Goal: Task Accomplishment & Management: Use online tool/utility

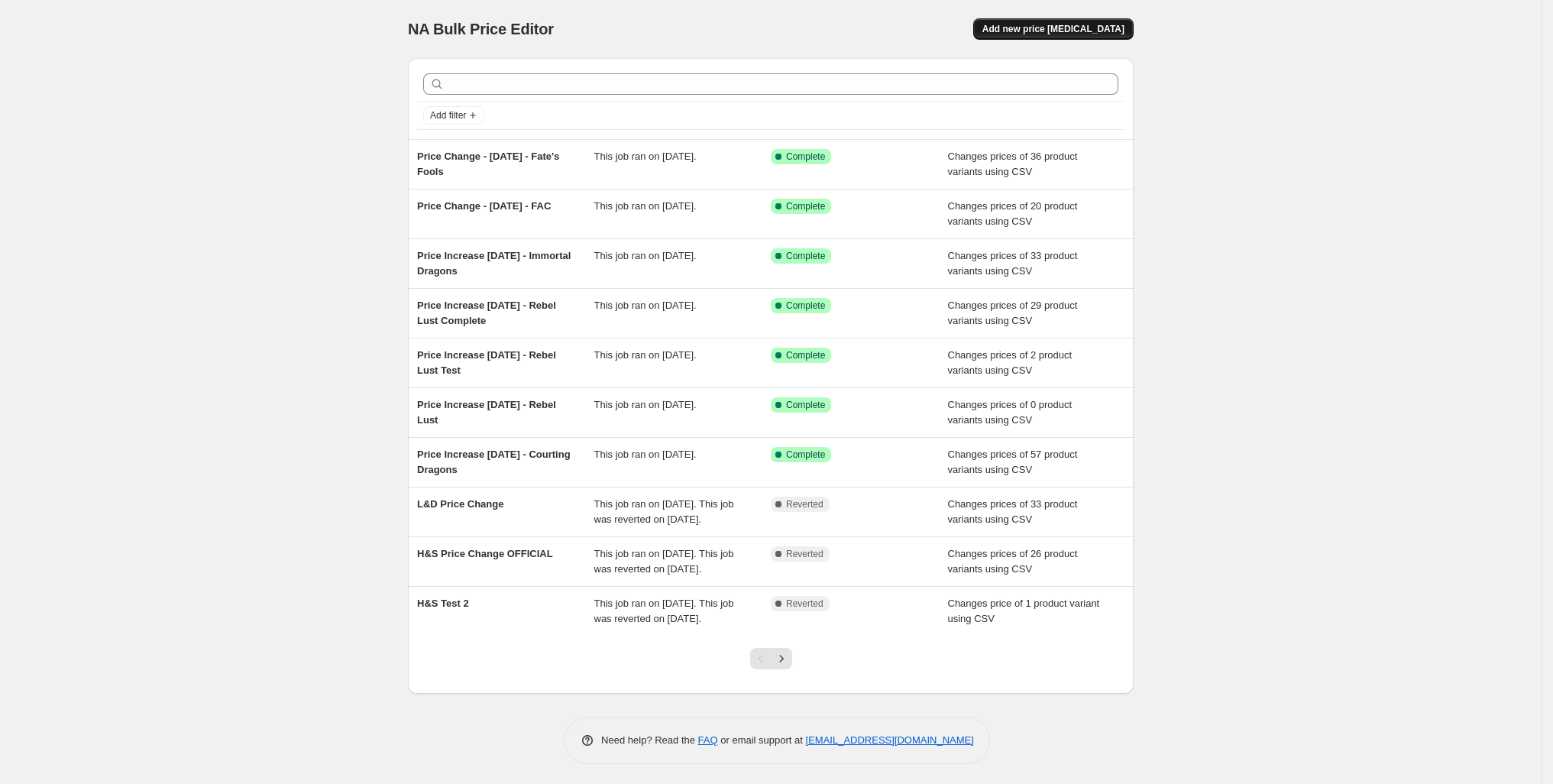
click at [1110, 35] on span "Add new price [MEDICAL_DATA]" at bounding box center [1053, 30] width 142 height 13
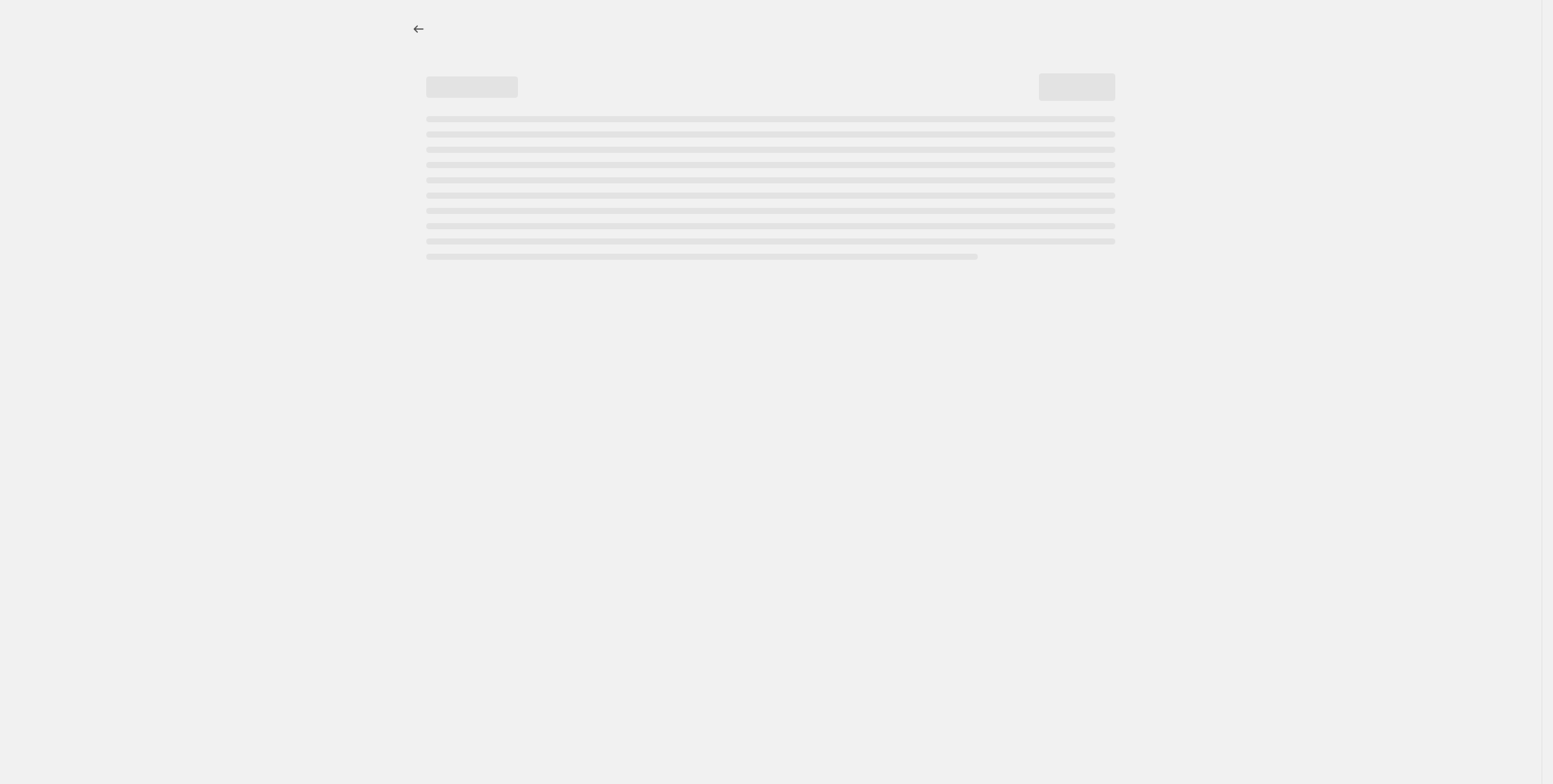
select select "percentage"
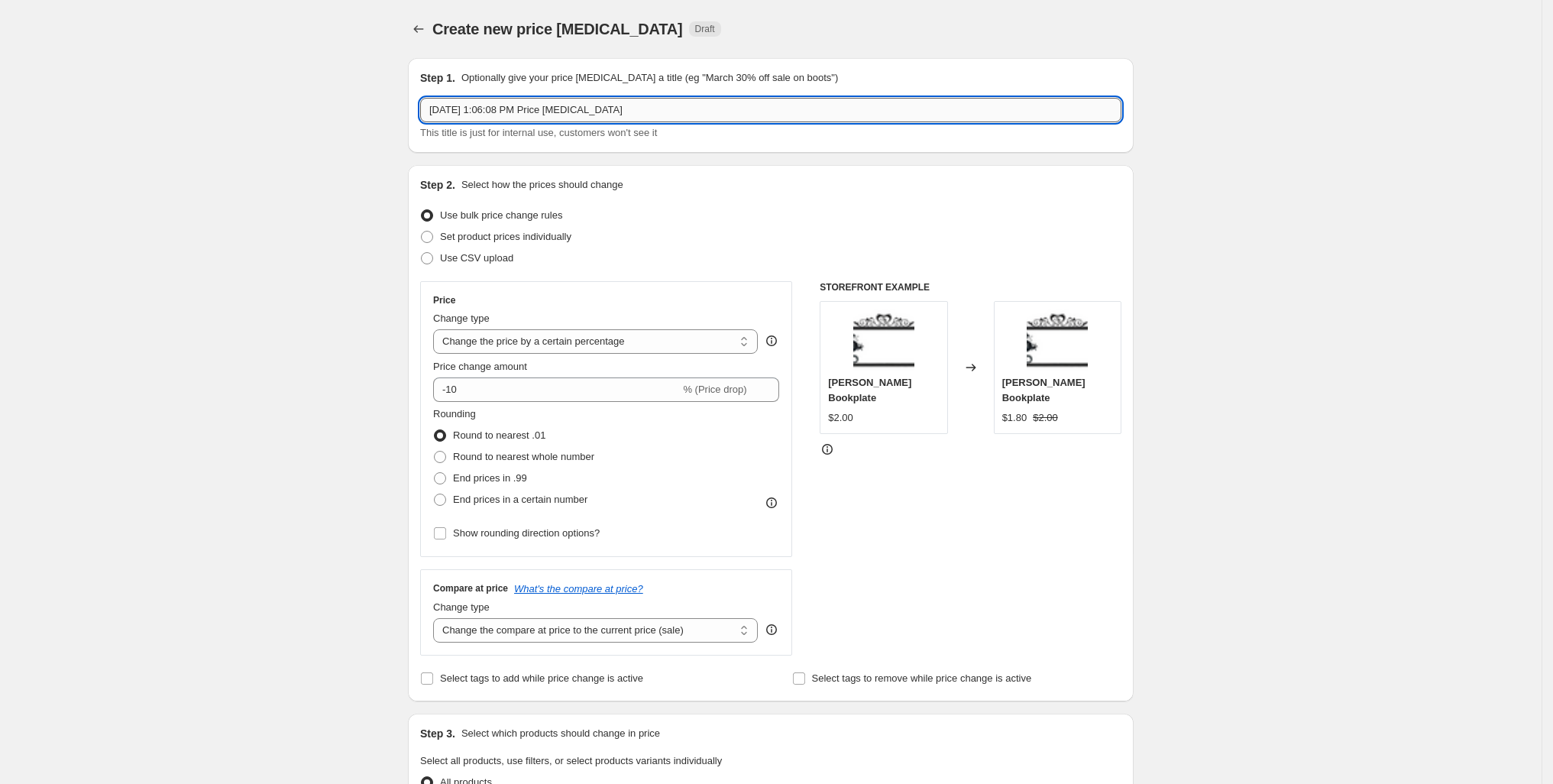
click at [504, 122] on input "[DATE] 1:06:08 PM Price [MEDICAL_DATA]" at bounding box center [771, 109] width 701 height 24
type input "Price Change - [DATE] - Remaining Books Minus Blind Dates"
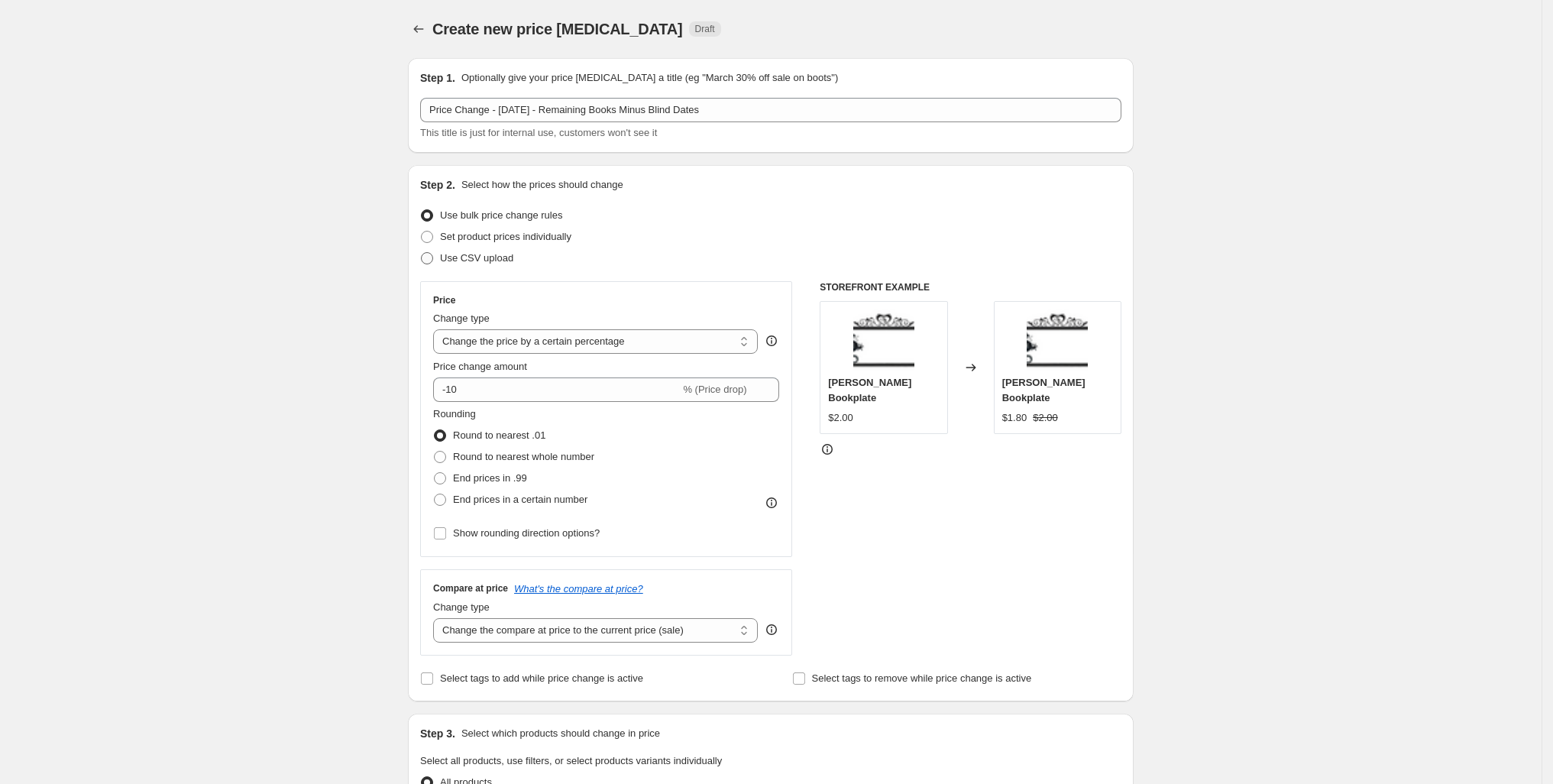
click at [440, 264] on span "Use CSV upload" at bounding box center [477, 257] width 73 height 12
click at [421, 253] on input "Use CSV upload" at bounding box center [421, 252] width 1 height 1
radio input "true"
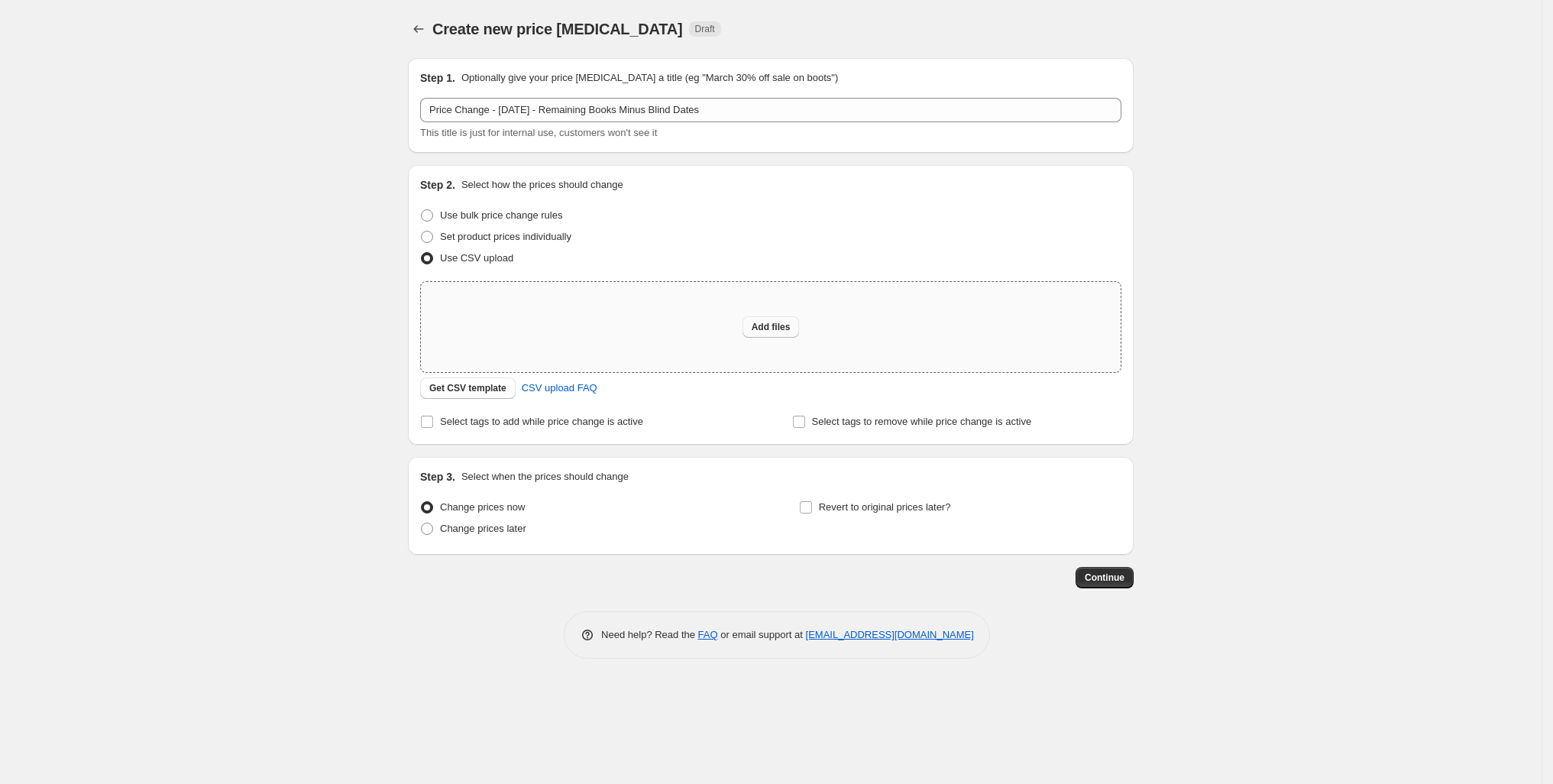
click at [764, 333] on span "Add files" at bounding box center [772, 327] width 39 height 13
type input "C:\fakepath\final_remaining_series_pricing.csv"
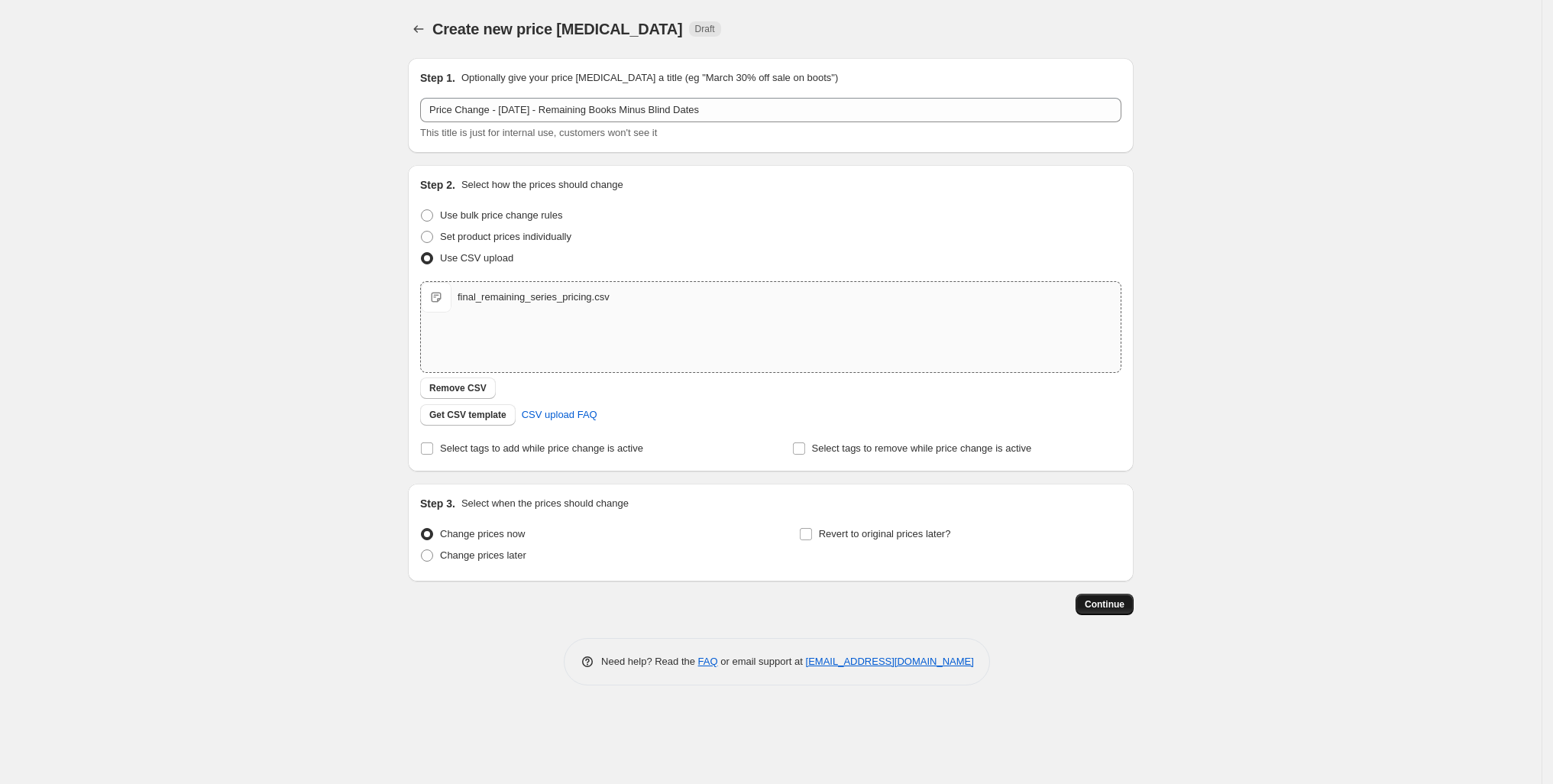
click at [1125, 611] on span "Continue" at bounding box center [1104, 604] width 39 height 13
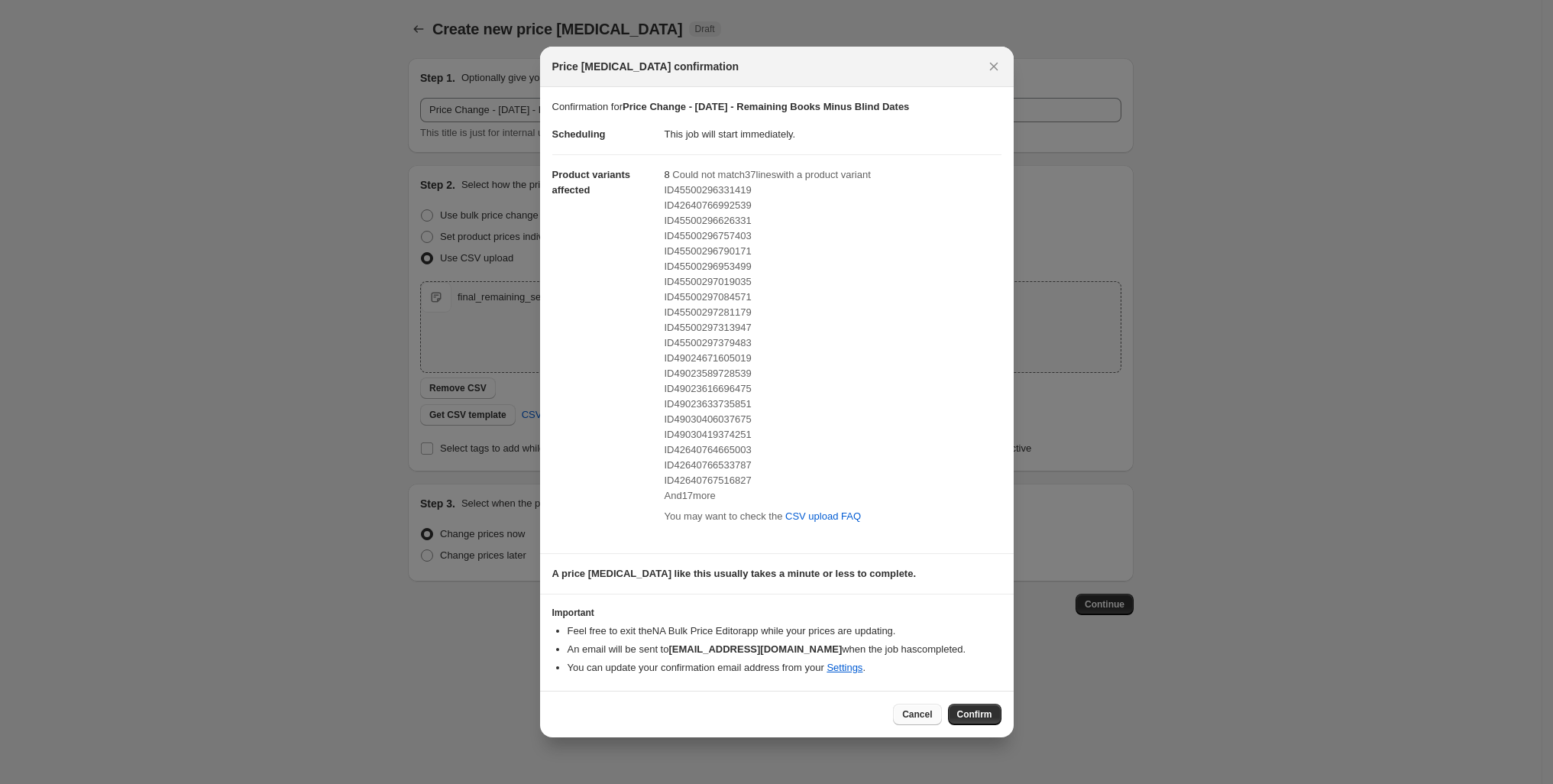
click at [933, 721] on span "Cancel" at bounding box center [916, 714] width 30 height 13
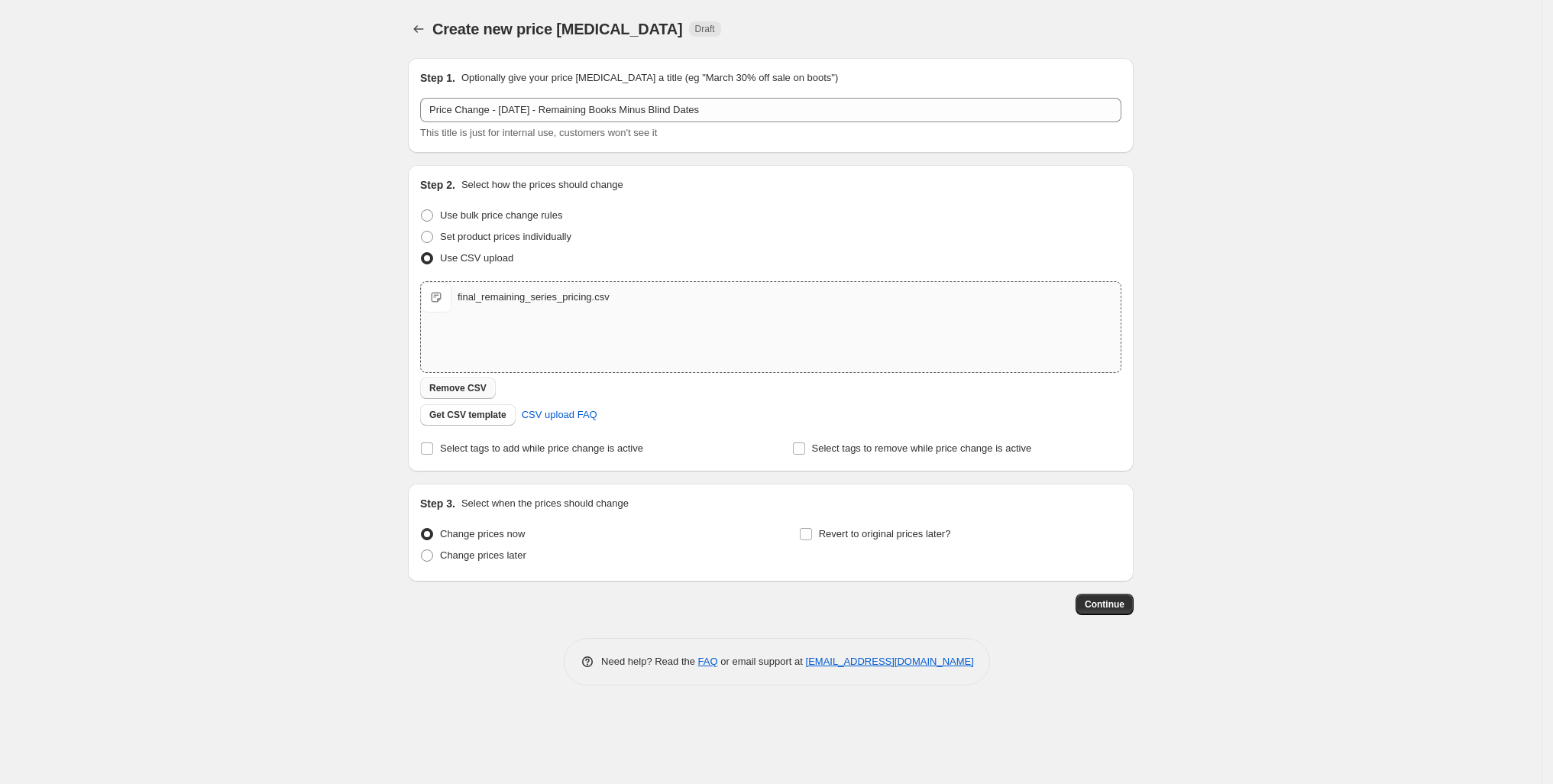
click at [429, 394] on span "Remove CSV" at bounding box center [458, 388] width 57 height 13
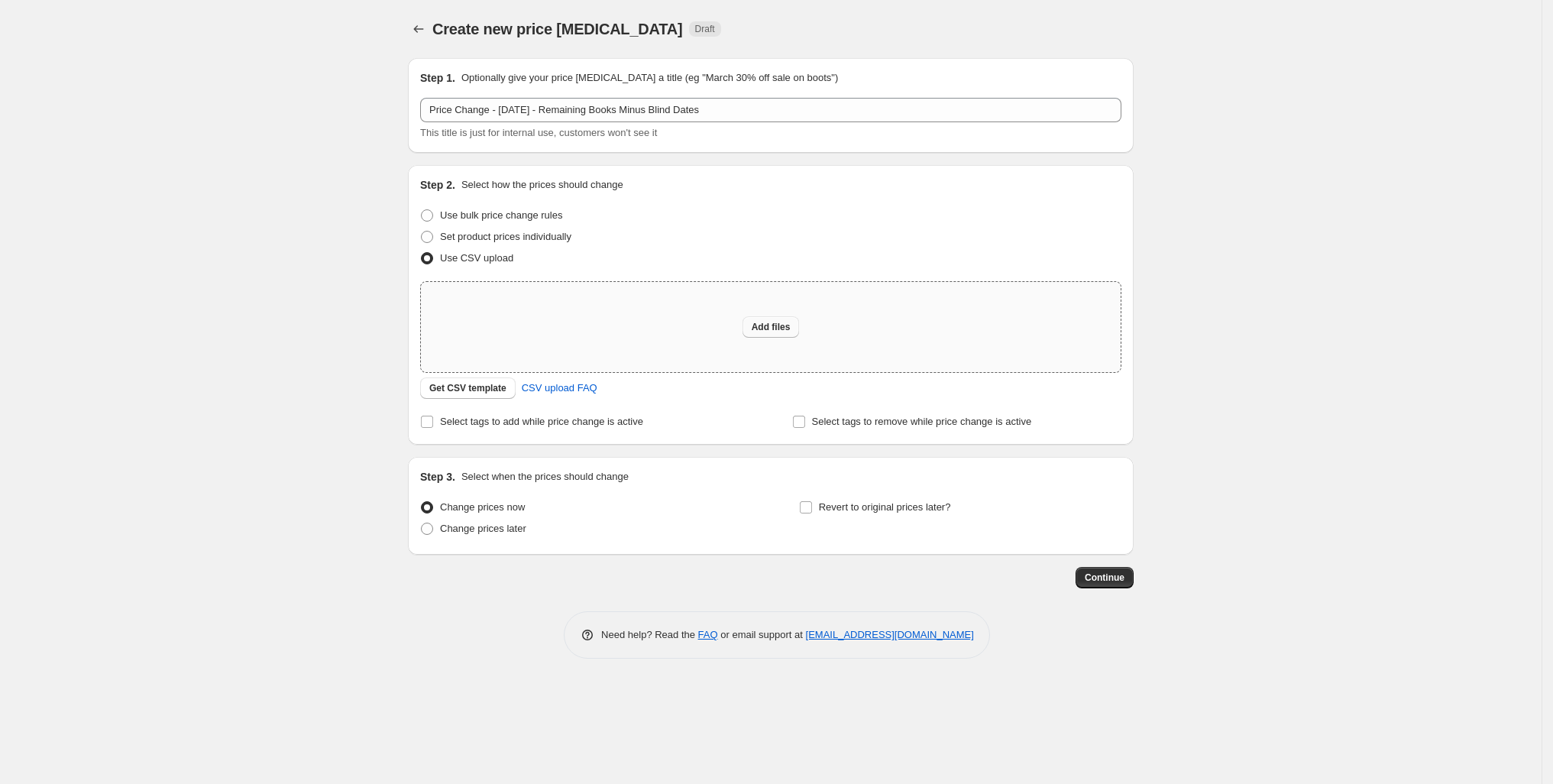
click at [786, 333] on span "Add files" at bounding box center [772, 327] width 39 height 13
click at [775, 333] on span "Add files" at bounding box center [772, 327] width 39 height 13
type input "C:\fakepath\final_remaining_series_pricing.csv"
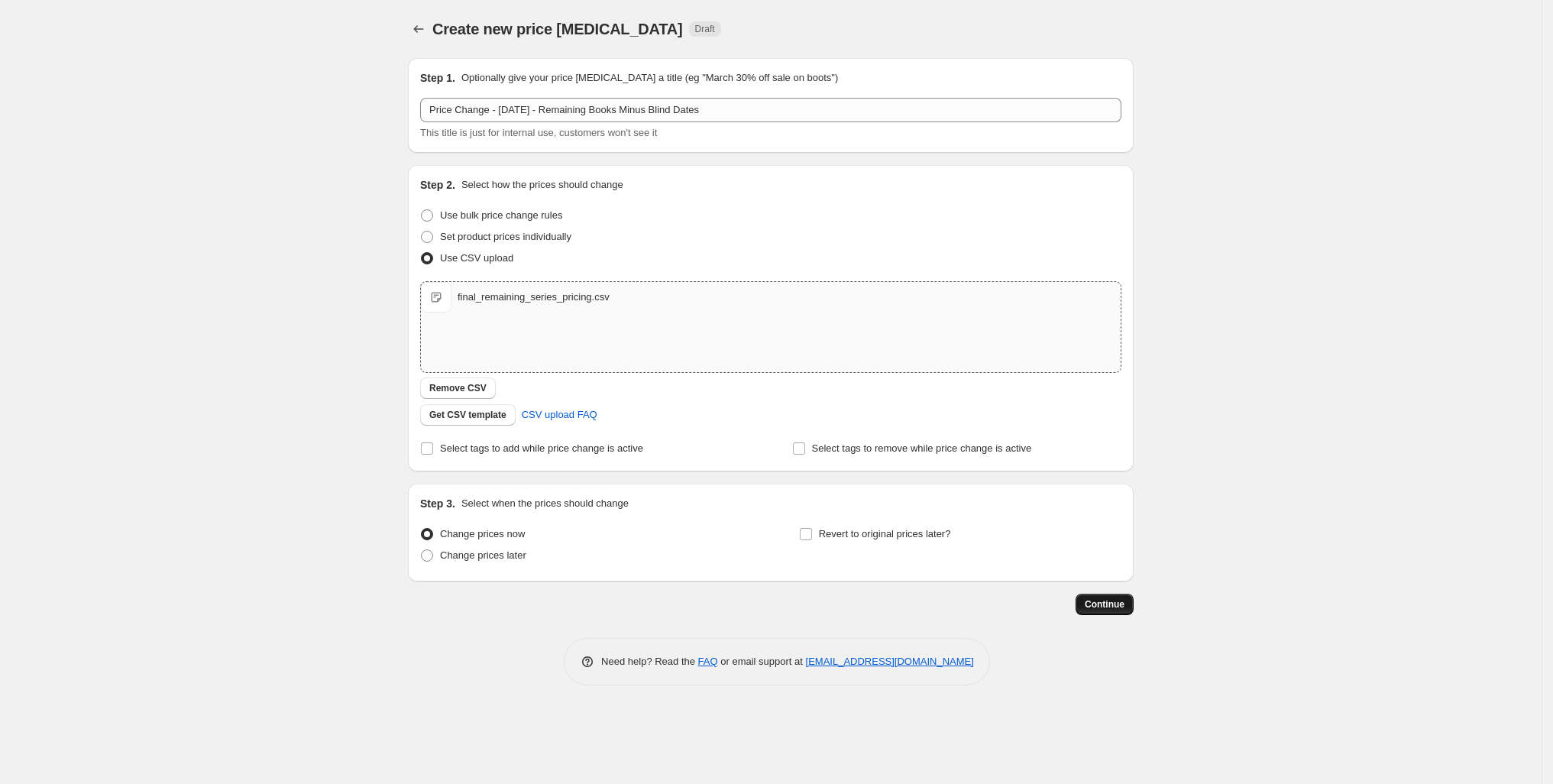
click at [1125, 611] on span "Continue" at bounding box center [1104, 604] width 39 height 13
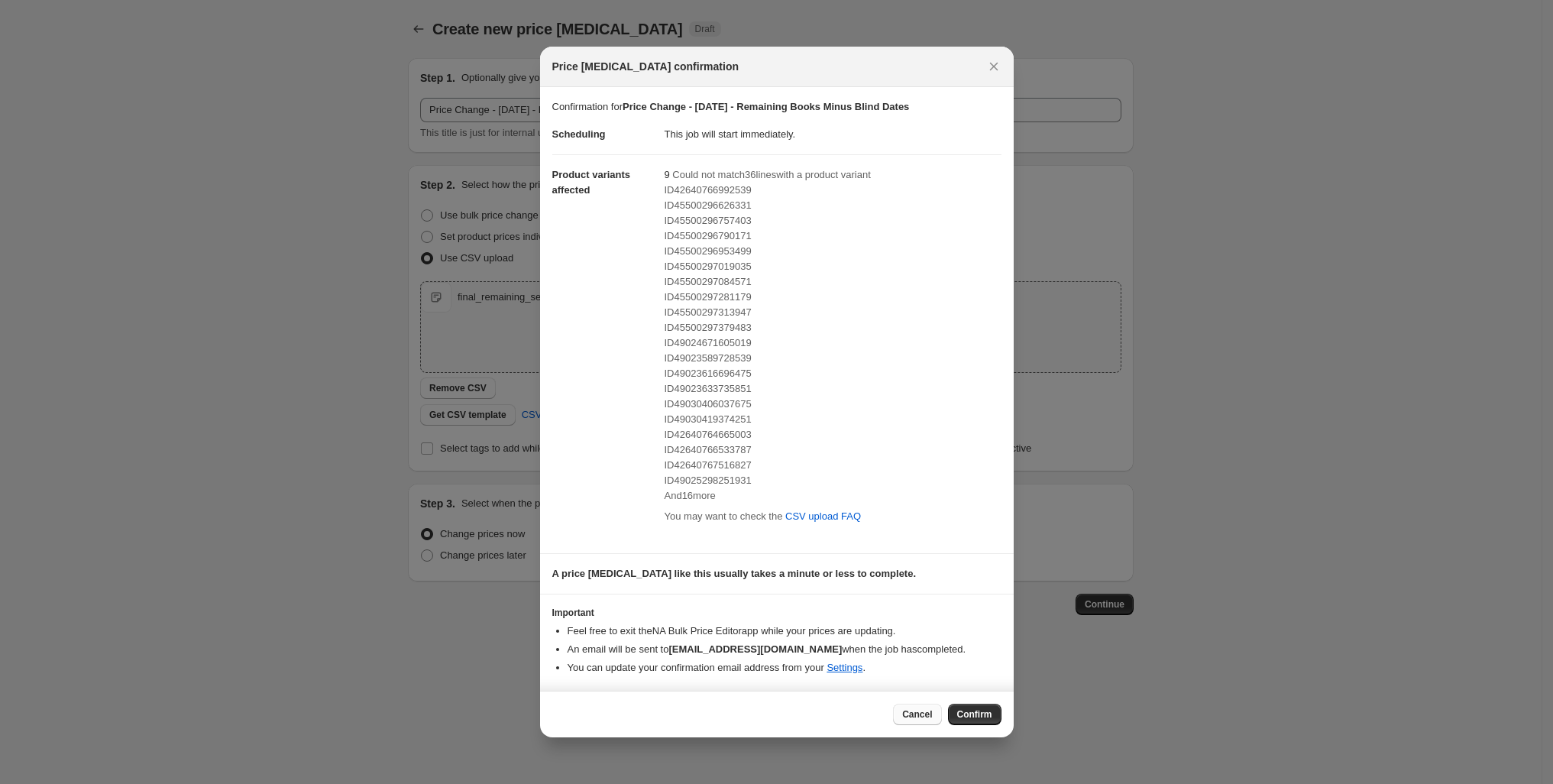
click at [933, 721] on span "Cancel" at bounding box center [916, 714] width 30 height 13
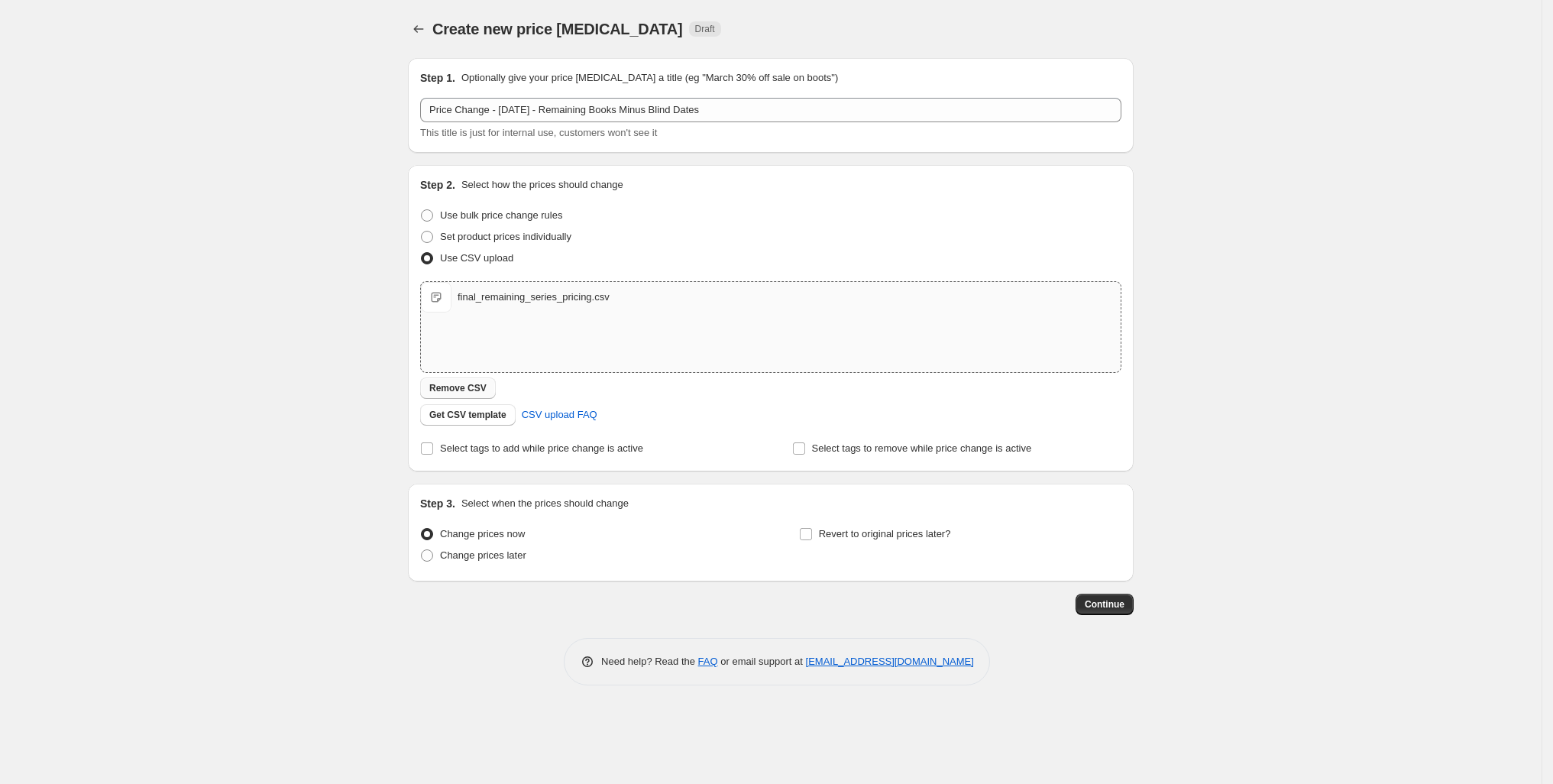
click at [429, 394] on span "Remove CSV" at bounding box center [458, 388] width 57 height 13
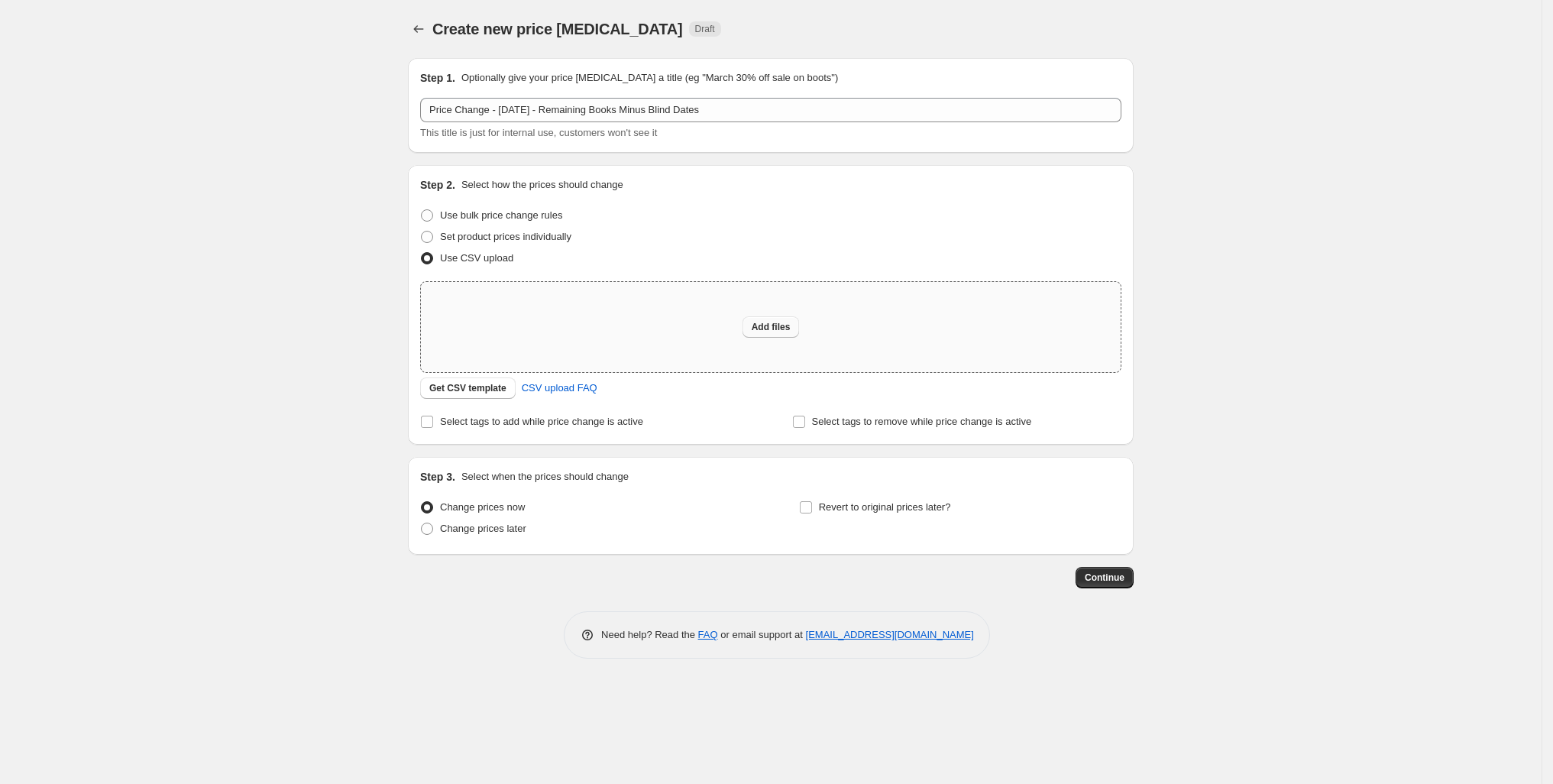
click at [778, 333] on span "Add files" at bounding box center [772, 327] width 39 height 13
type input "C:\fakepath\repricing_csv.csv"
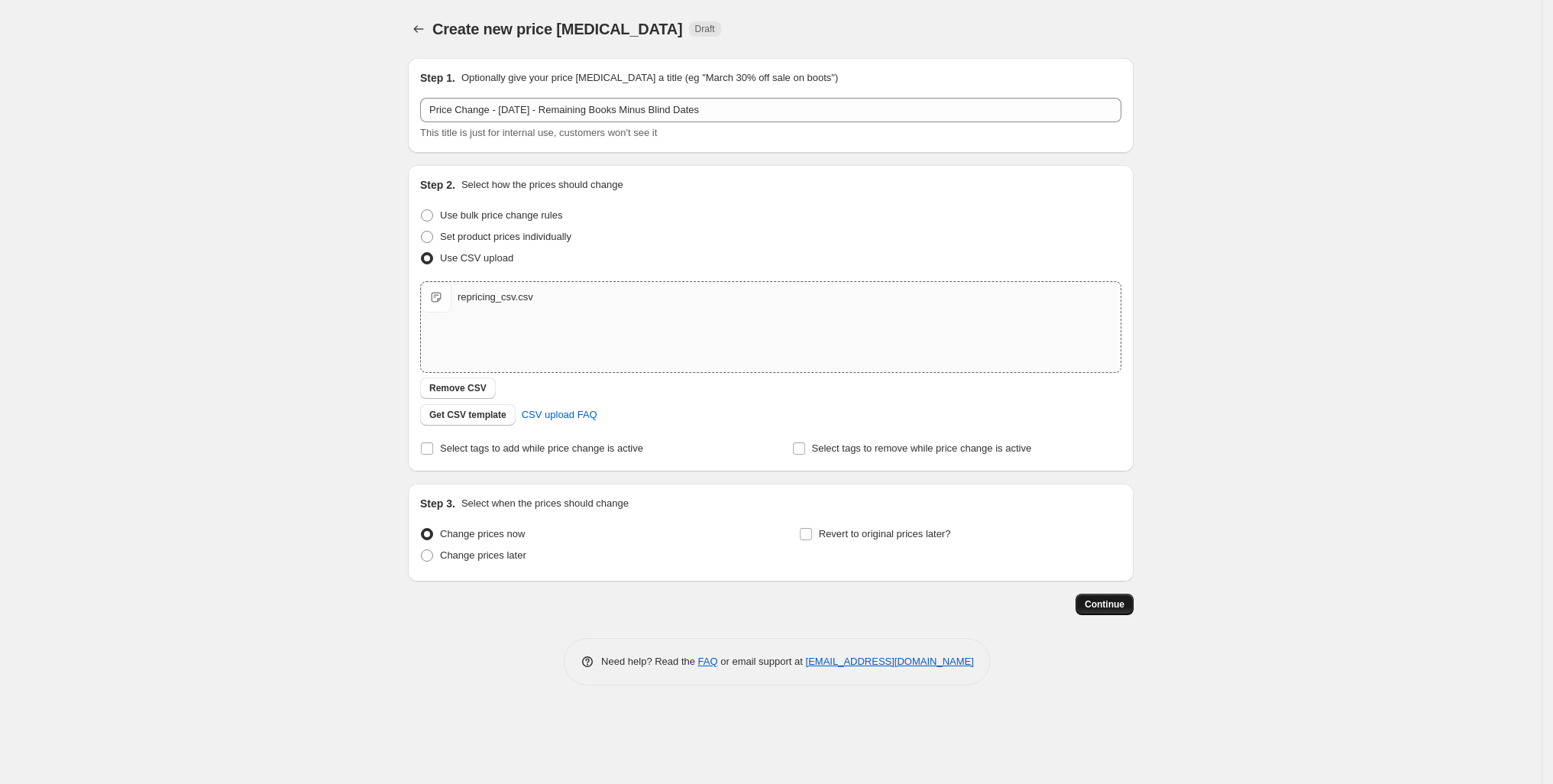
click at [1125, 611] on span "Continue" at bounding box center [1104, 604] width 39 height 13
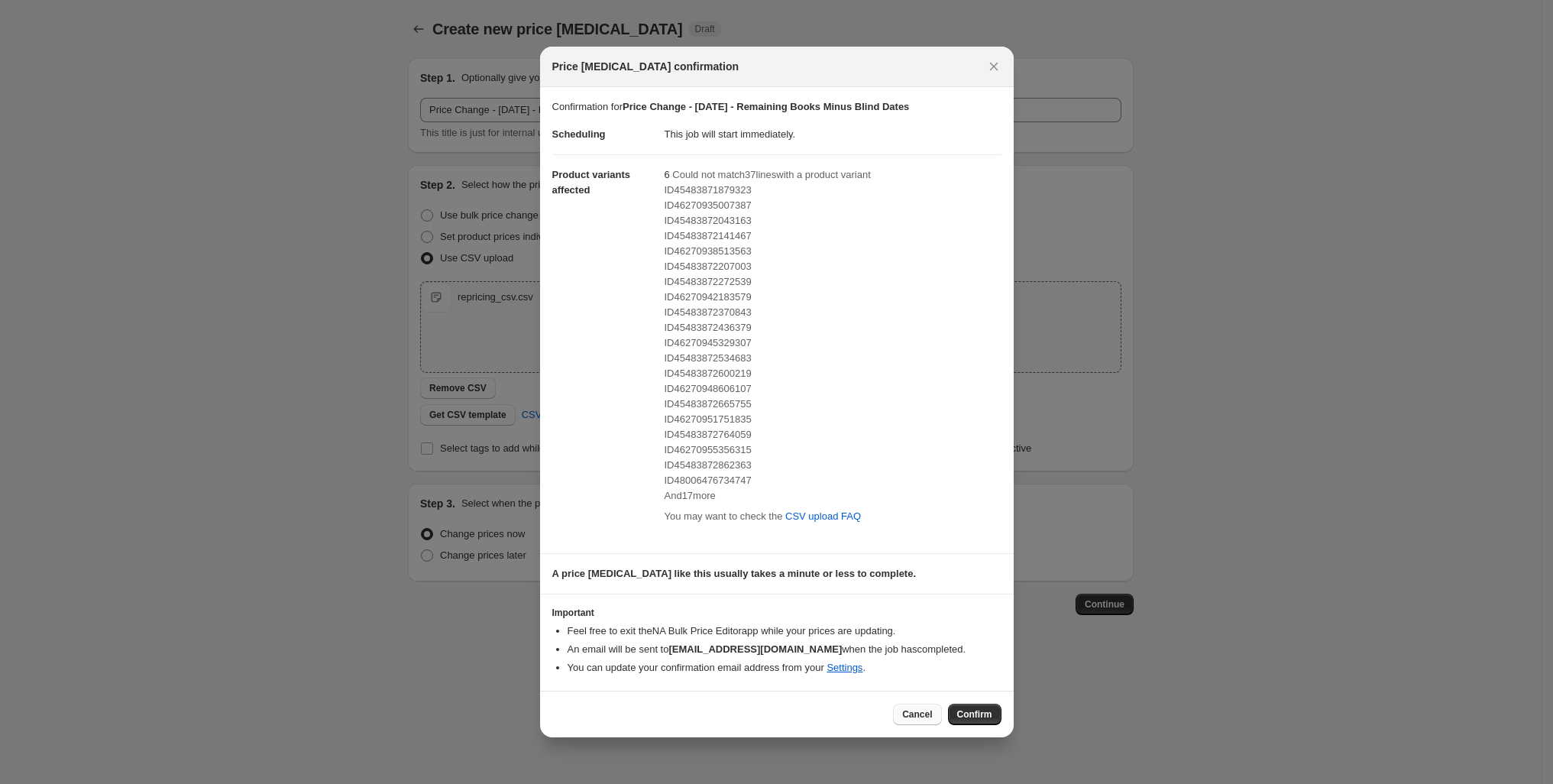
click at [933, 721] on span "Cancel" at bounding box center [916, 714] width 30 height 13
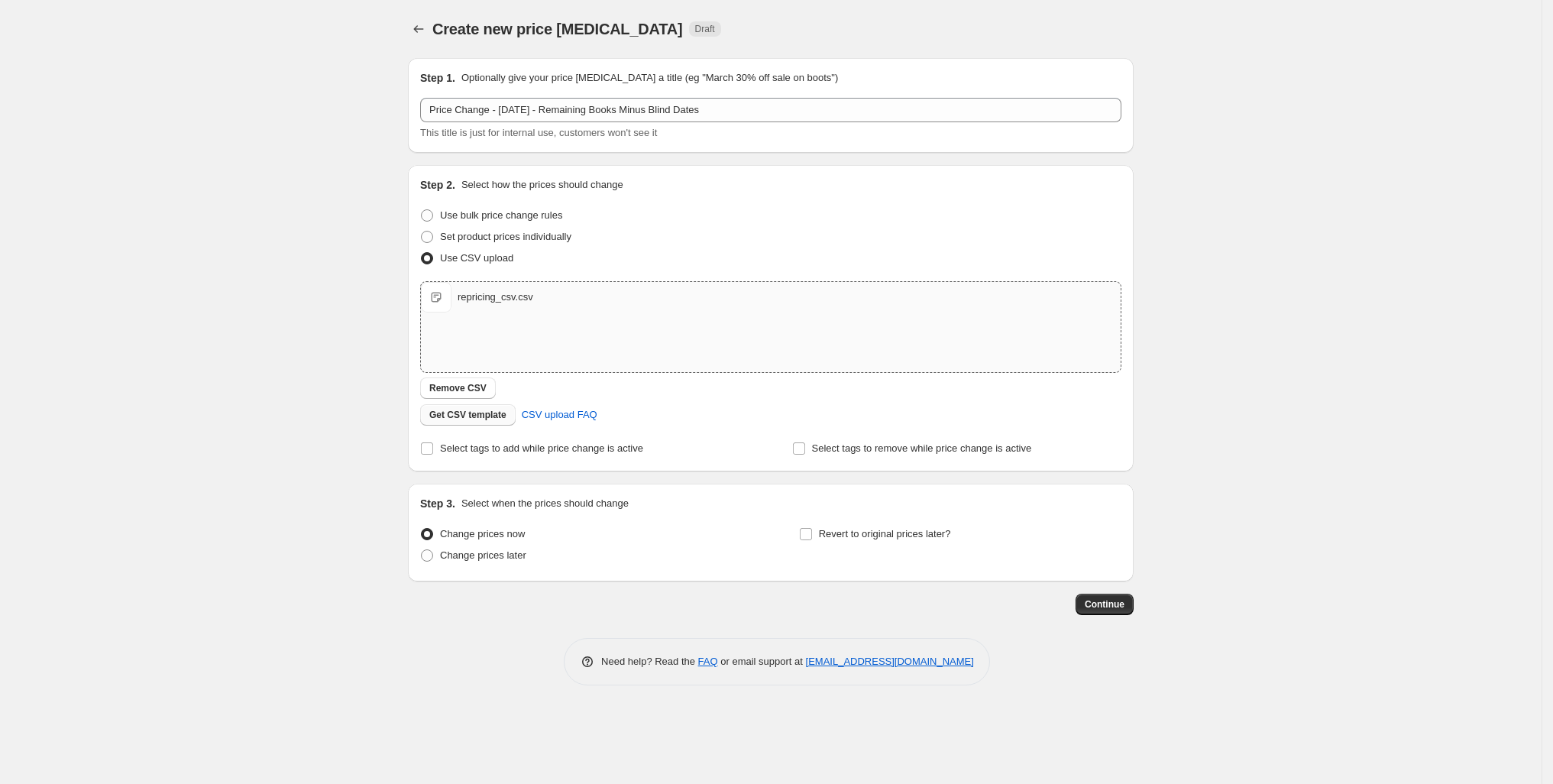
click at [420, 399] on button "Remove CSV" at bounding box center [458, 388] width 76 height 21
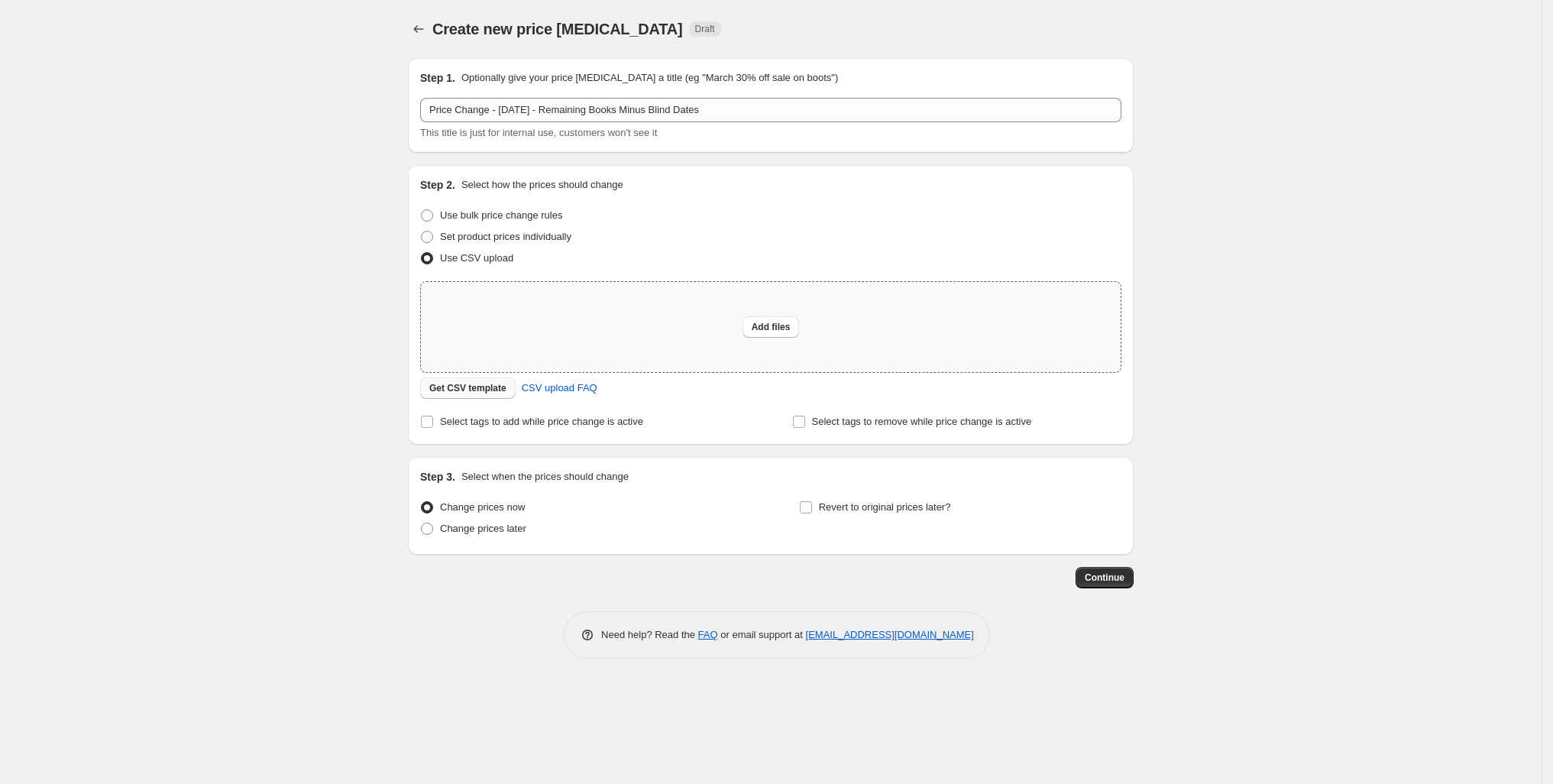
click at [429, 394] on span "Get CSV template" at bounding box center [468, 388] width 77 height 13
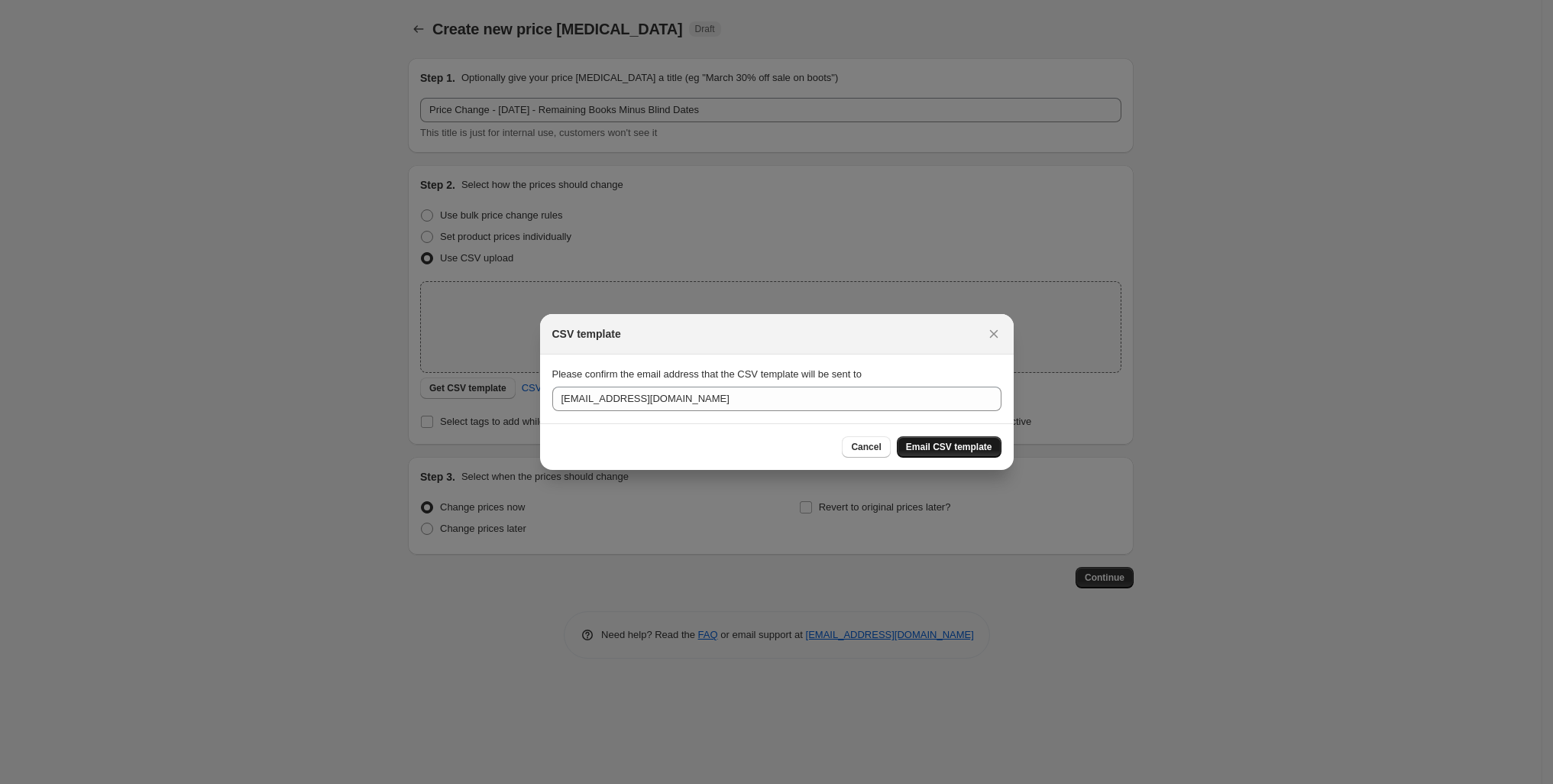
click at [958, 453] on span "Email CSV template" at bounding box center [950, 447] width 87 height 13
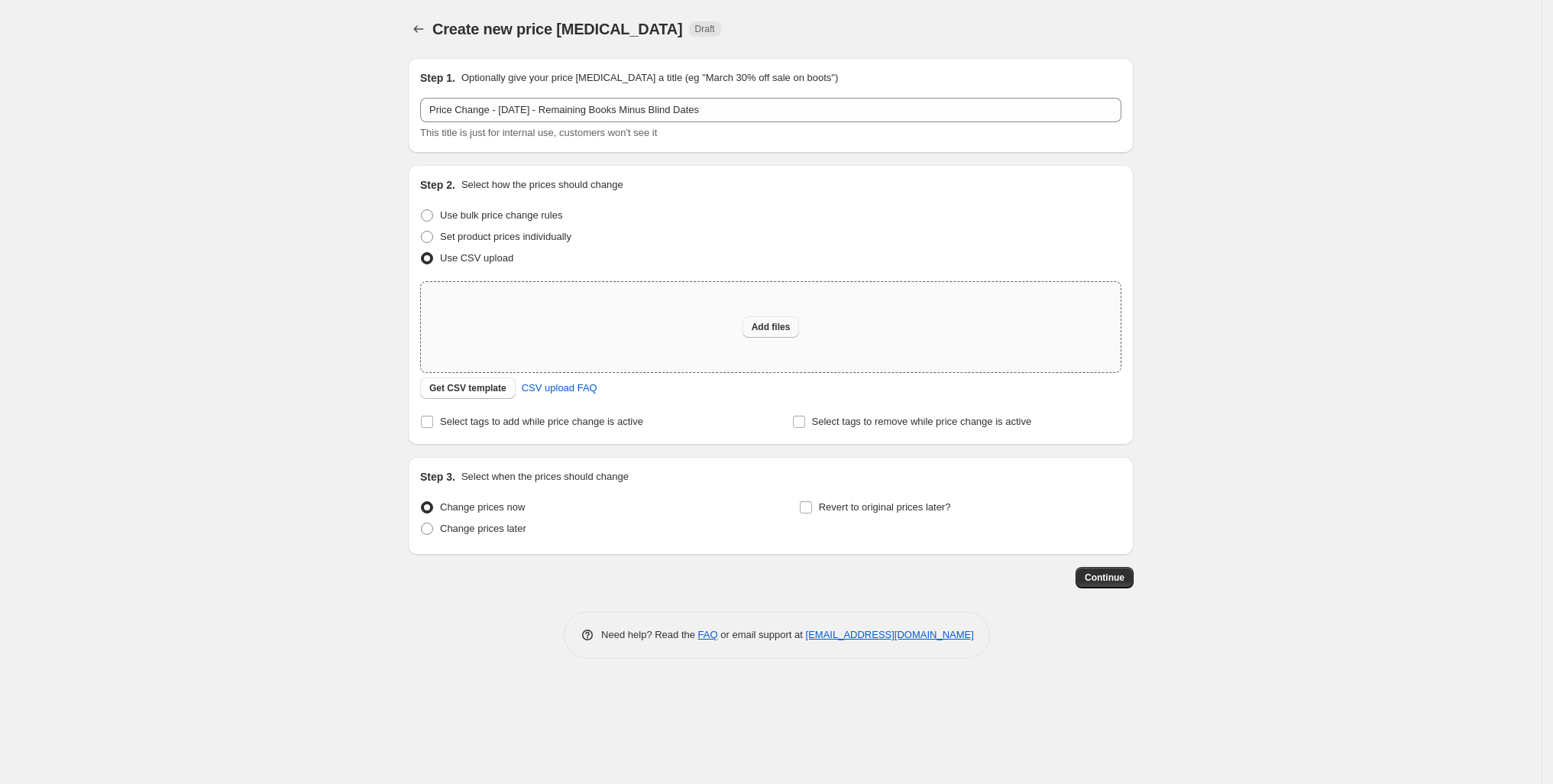
click at [762, 333] on span "Add files" at bounding box center [772, 327] width 39 height 13
type input "C:\fakepath\Repricing Final.csv"
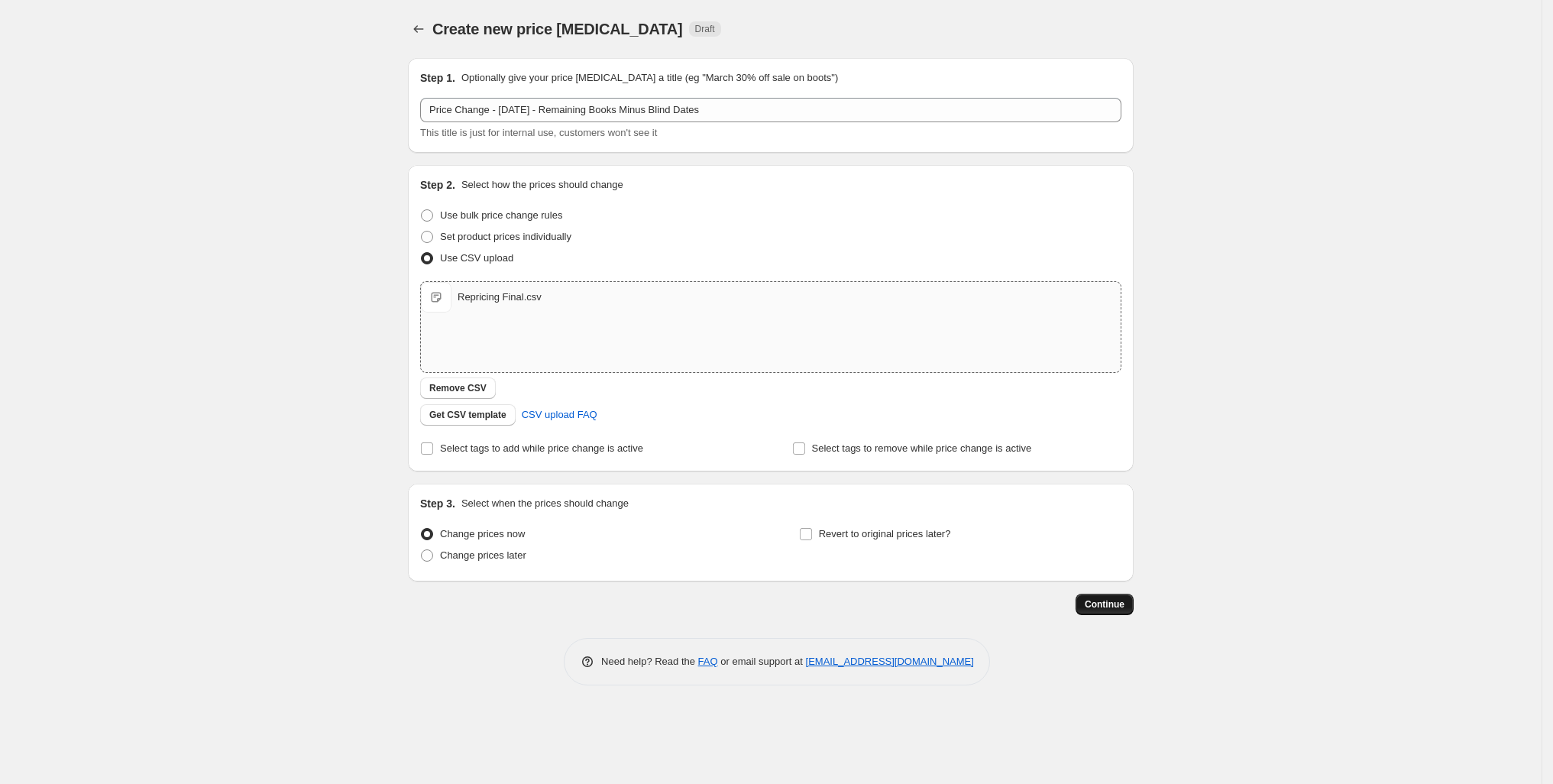
click at [1125, 611] on span "Continue" at bounding box center [1104, 604] width 39 height 13
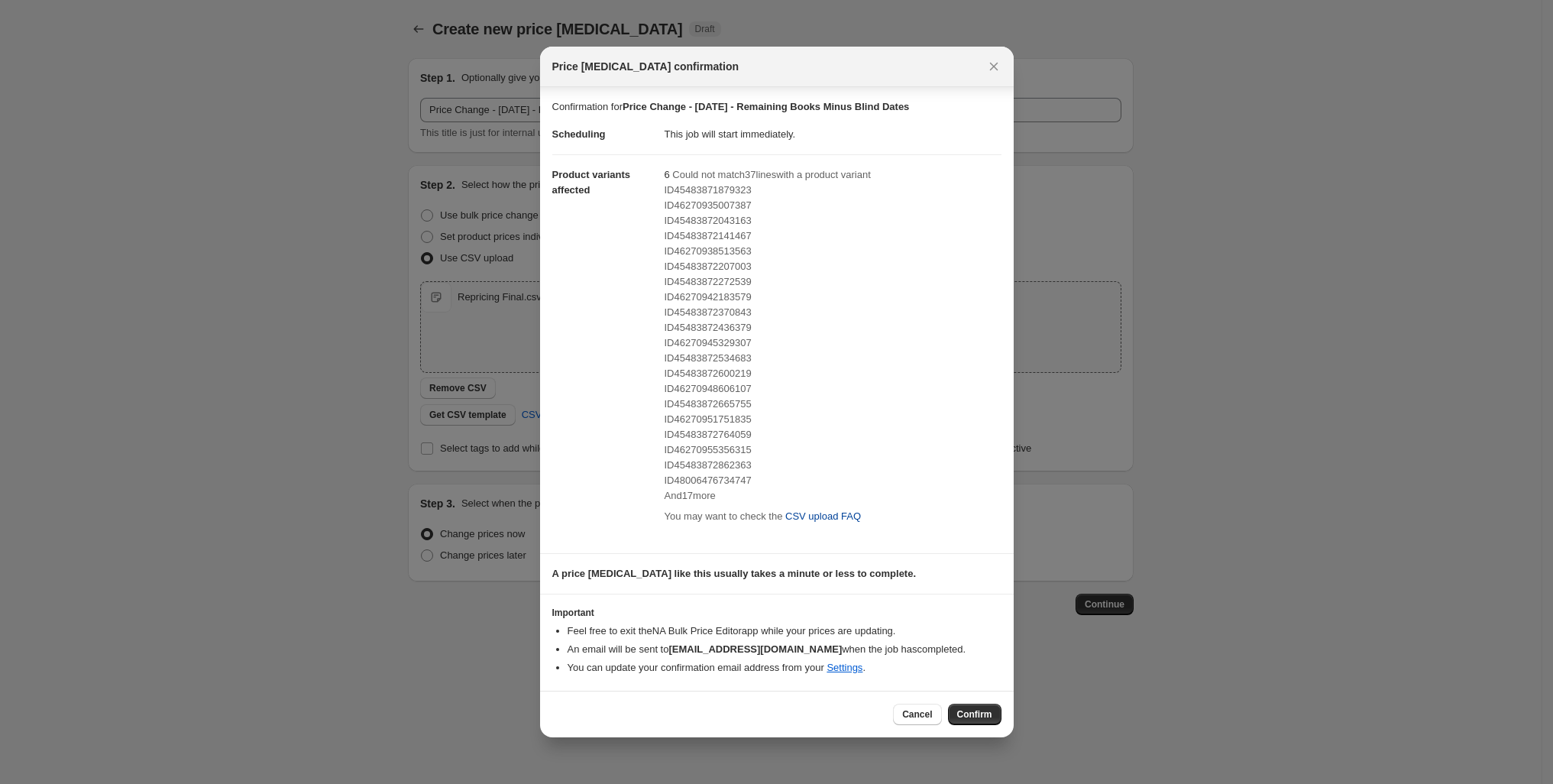
scroll to position [136, 0]
click at [861, 509] on span "CSV upload FAQ" at bounding box center [823, 516] width 76 height 15
drag, startPoint x: 633, startPoint y: 203, endPoint x: 865, endPoint y: 443, distance: 333.8
click at [865, 443] on div "ID45483871879323 ID46270935007387 ID45483872043163 ID45483872141467 ID462709385…" at bounding box center [832, 342] width 337 height 321
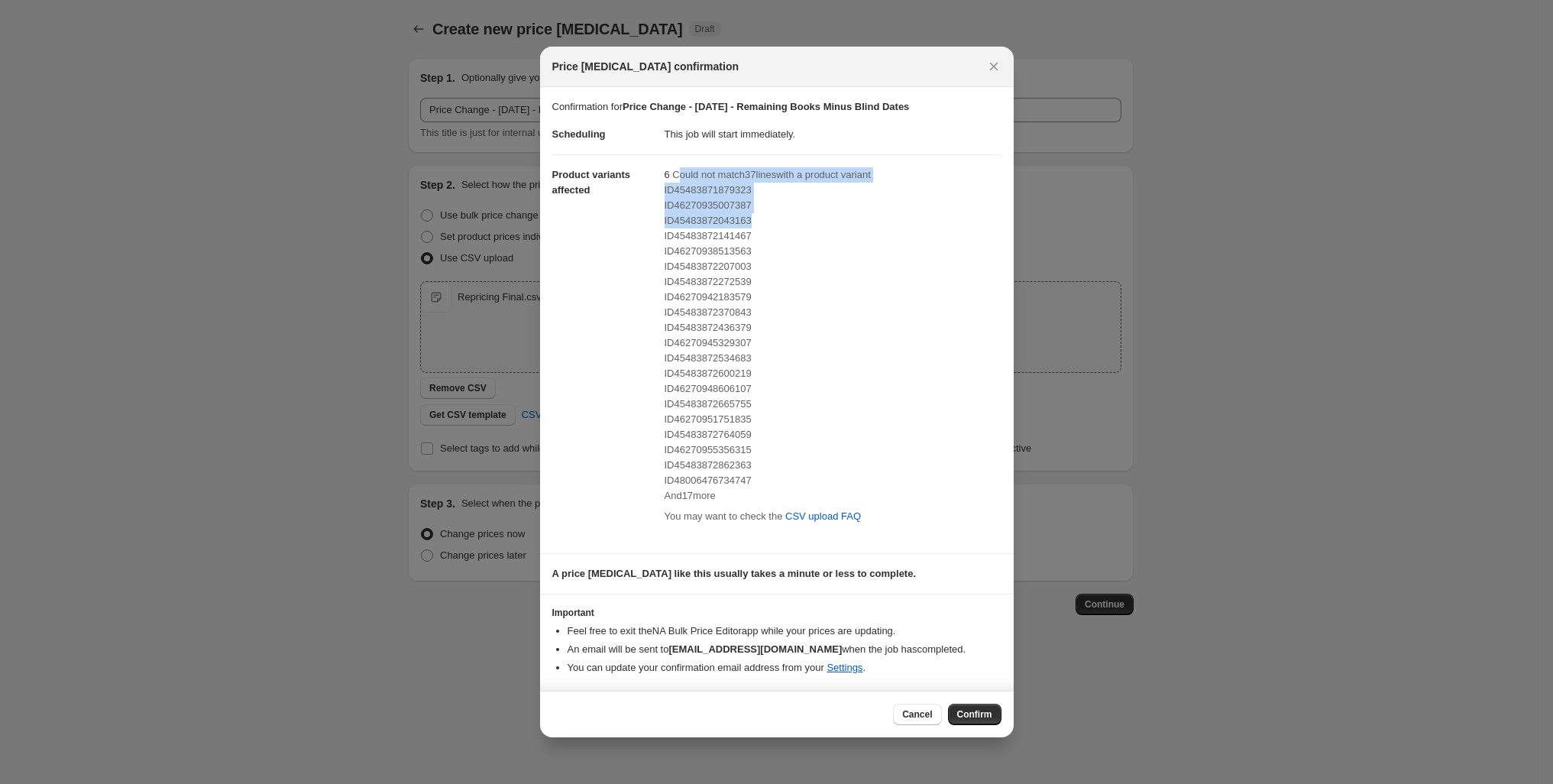
drag, startPoint x: 649, startPoint y: 185, endPoint x: 768, endPoint y: 239, distance: 130.7
click at [768, 239] on div "6 Could not match 37 line s with a product variant ID45483871879323 ID462709350…" at bounding box center [832, 347] width 337 height 360
click at [680, 211] on span "ID46270935007387" at bounding box center [707, 205] width 87 height 12
drag, startPoint x: 647, startPoint y: 185, endPoint x: 809, endPoint y: 592, distance: 438.1
click at [809, 527] on div "6 Could not match 37 line s with a product variant ID45483871879323 ID462709350…" at bounding box center [832, 347] width 337 height 360
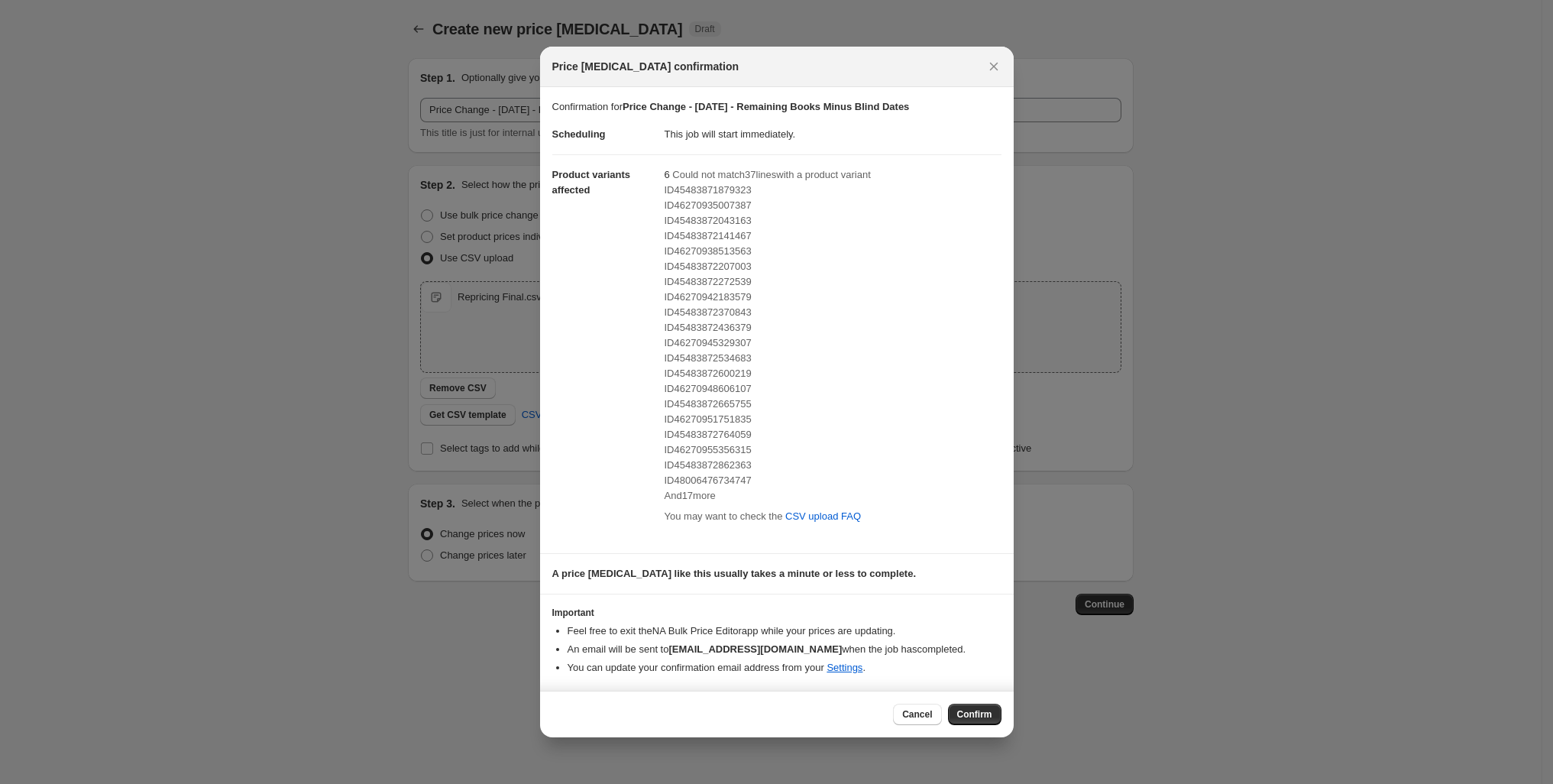
copy div "Could not match 37 line s with a product variant ID45483871879323 ID46270935007…"
click at [933, 721] on span "Cancel" at bounding box center [916, 714] width 30 height 13
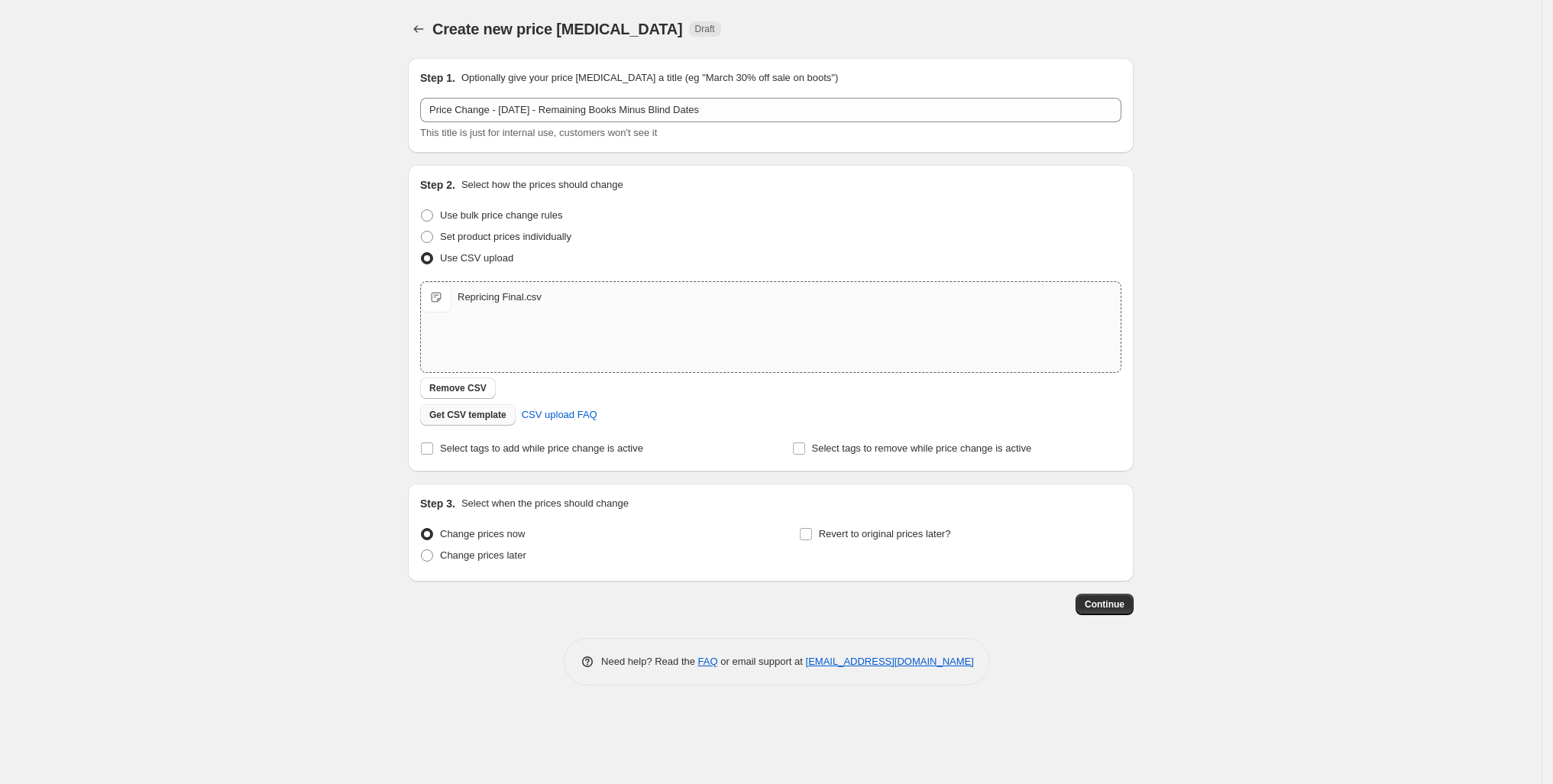
click at [429, 394] on span "Remove CSV" at bounding box center [458, 388] width 57 height 13
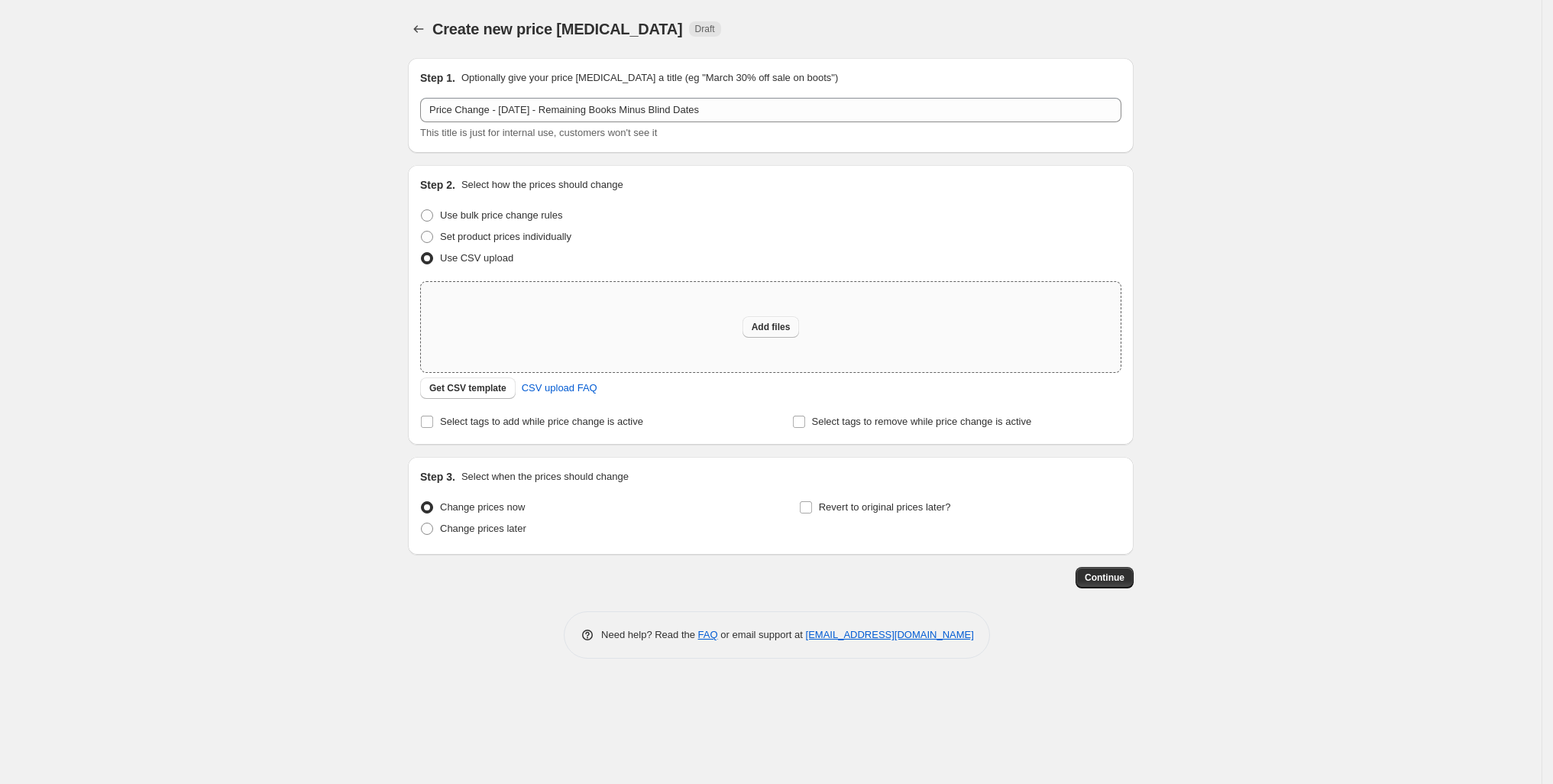
click at [773, 333] on span "Add files" at bounding box center [772, 327] width 39 height 13
click at [772, 333] on span "Add files" at bounding box center [772, 327] width 39 height 13
type input "C:\fakepath\Repricing Final.csv"
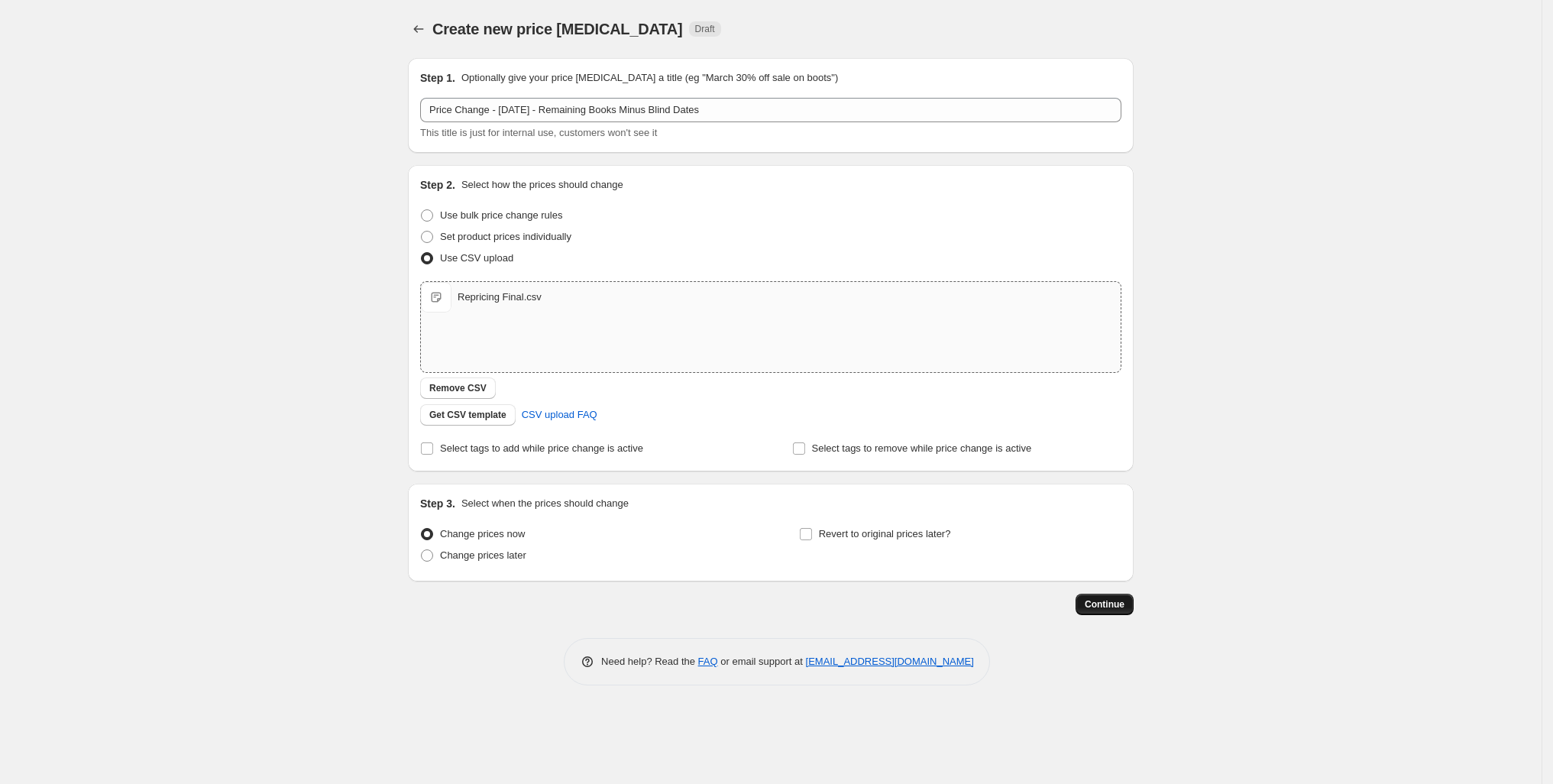
click at [1125, 611] on span "Continue" at bounding box center [1104, 604] width 39 height 13
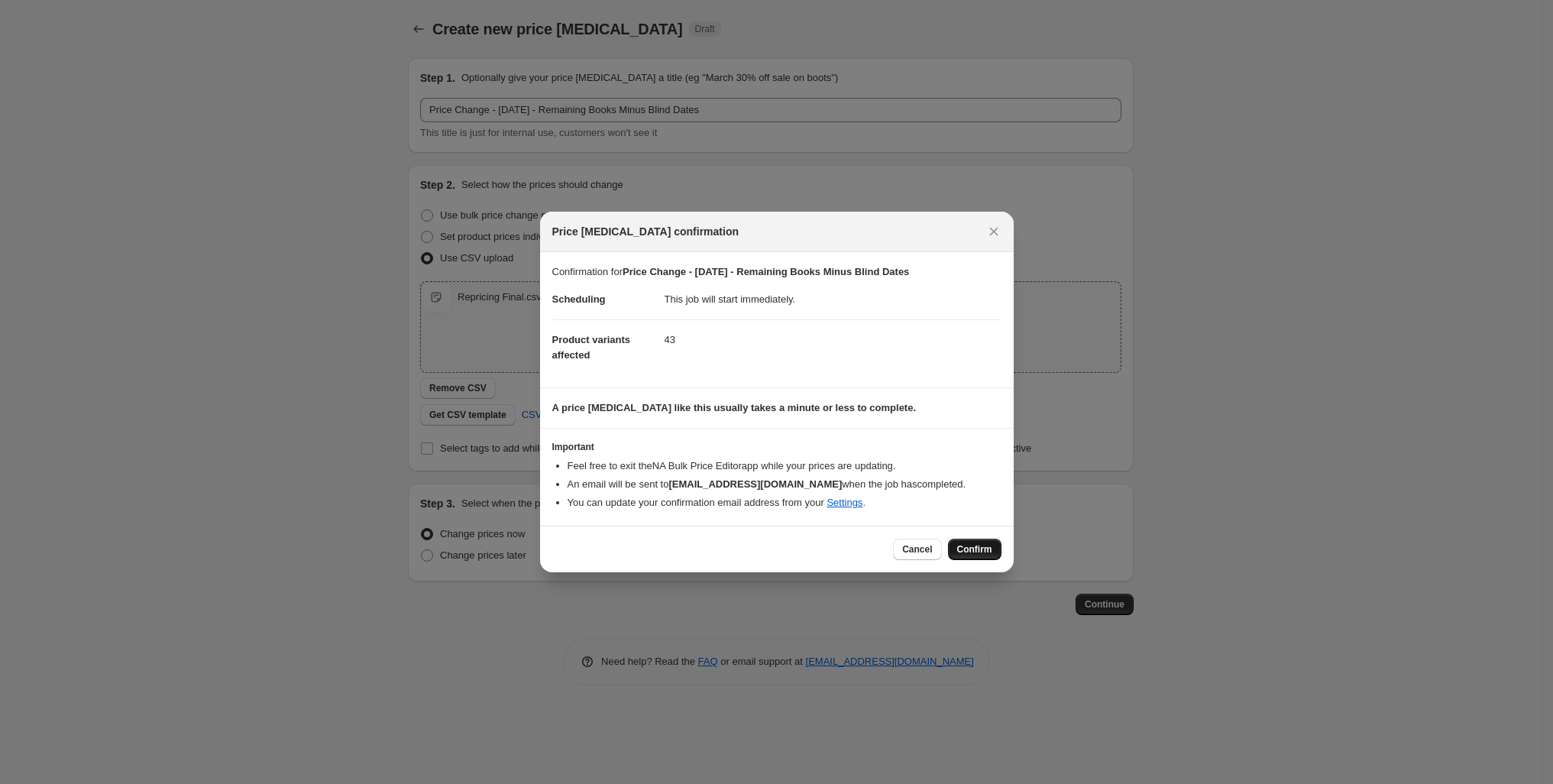
click at [992, 555] on span "Confirm" at bounding box center [975, 550] width 35 height 13
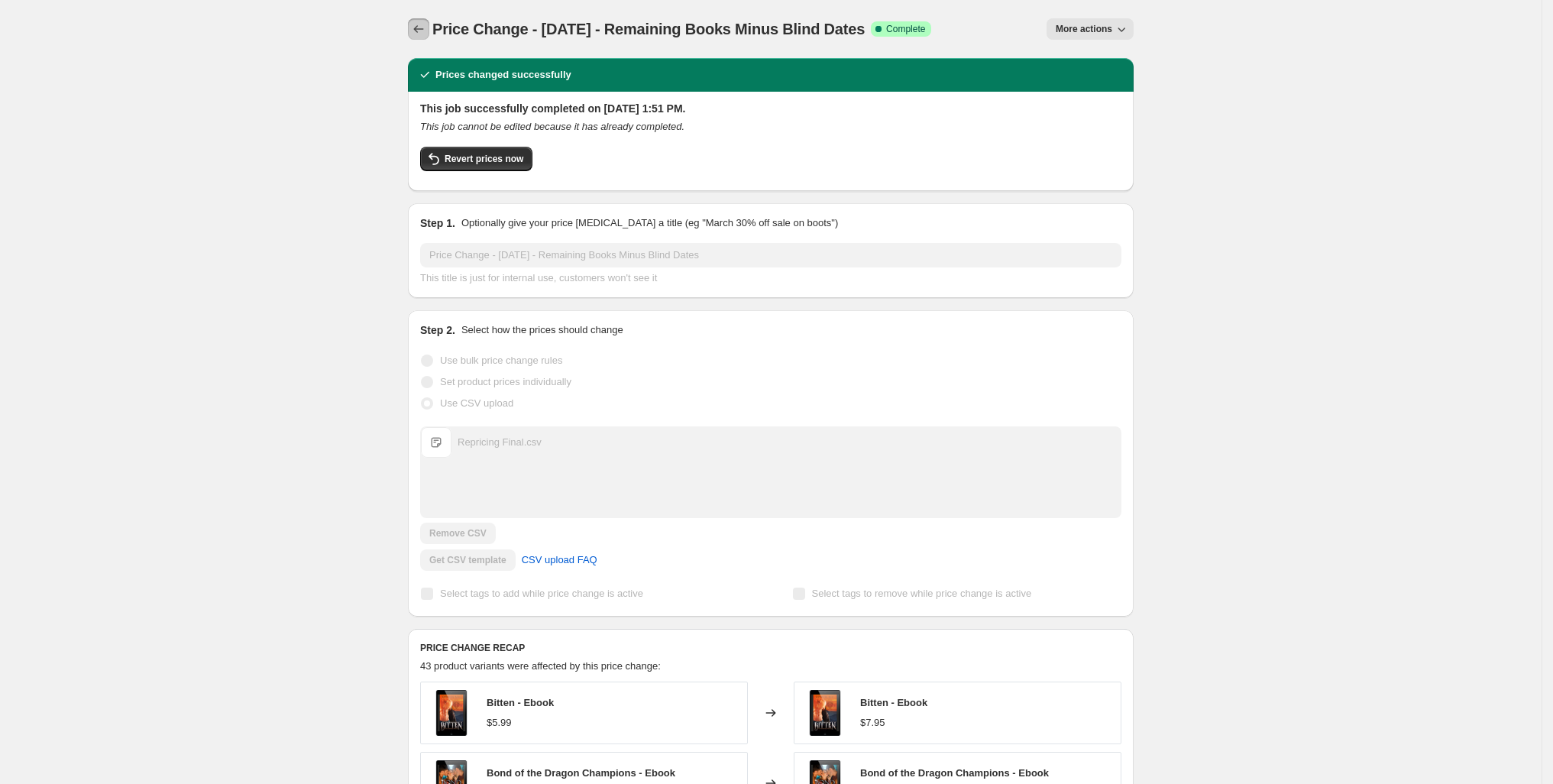
click at [411, 33] on icon "Price change jobs" at bounding box center [418, 29] width 15 height 15
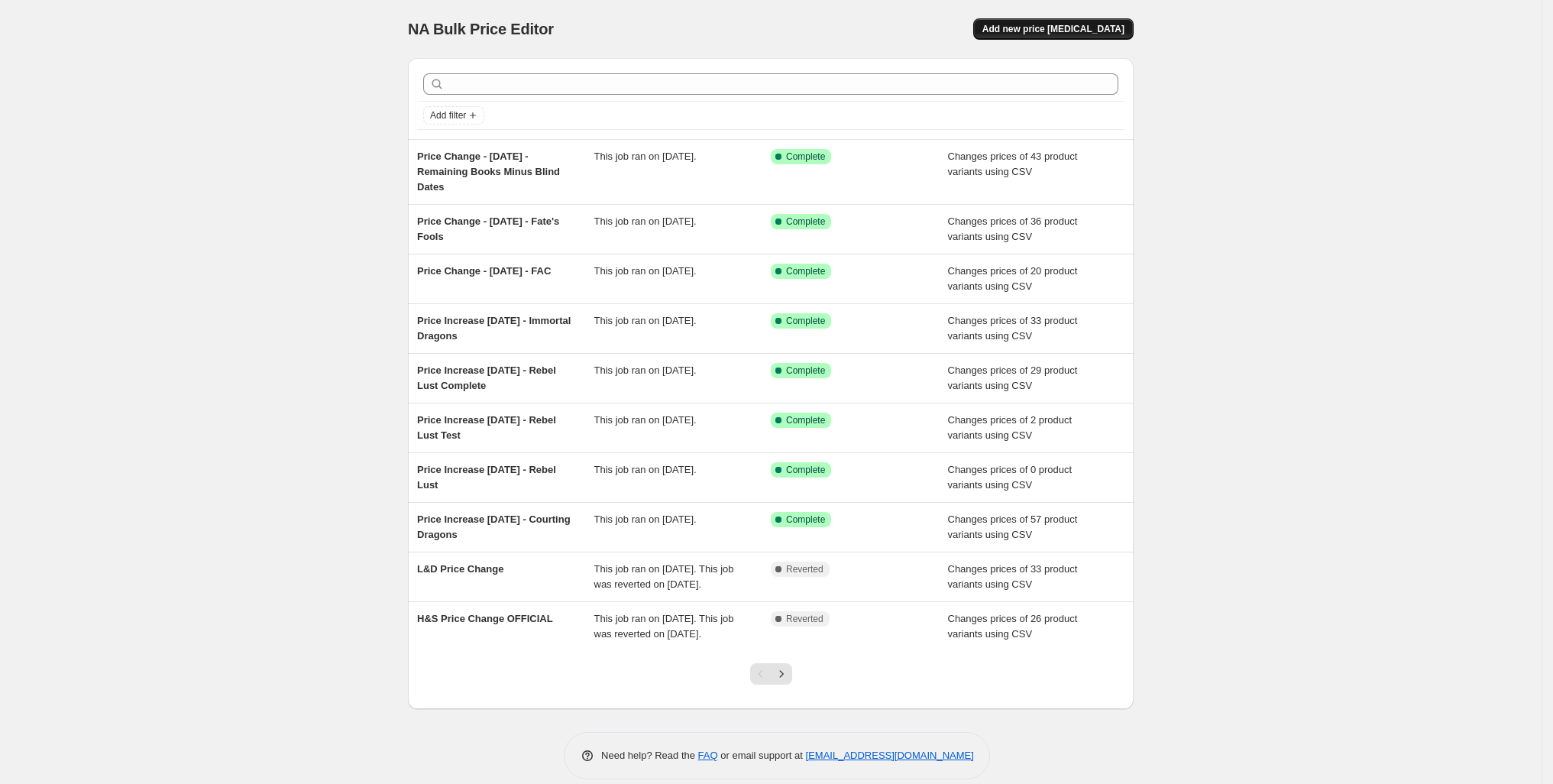
click at [1125, 35] on span "Add new price [MEDICAL_DATA]" at bounding box center [1053, 30] width 142 height 13
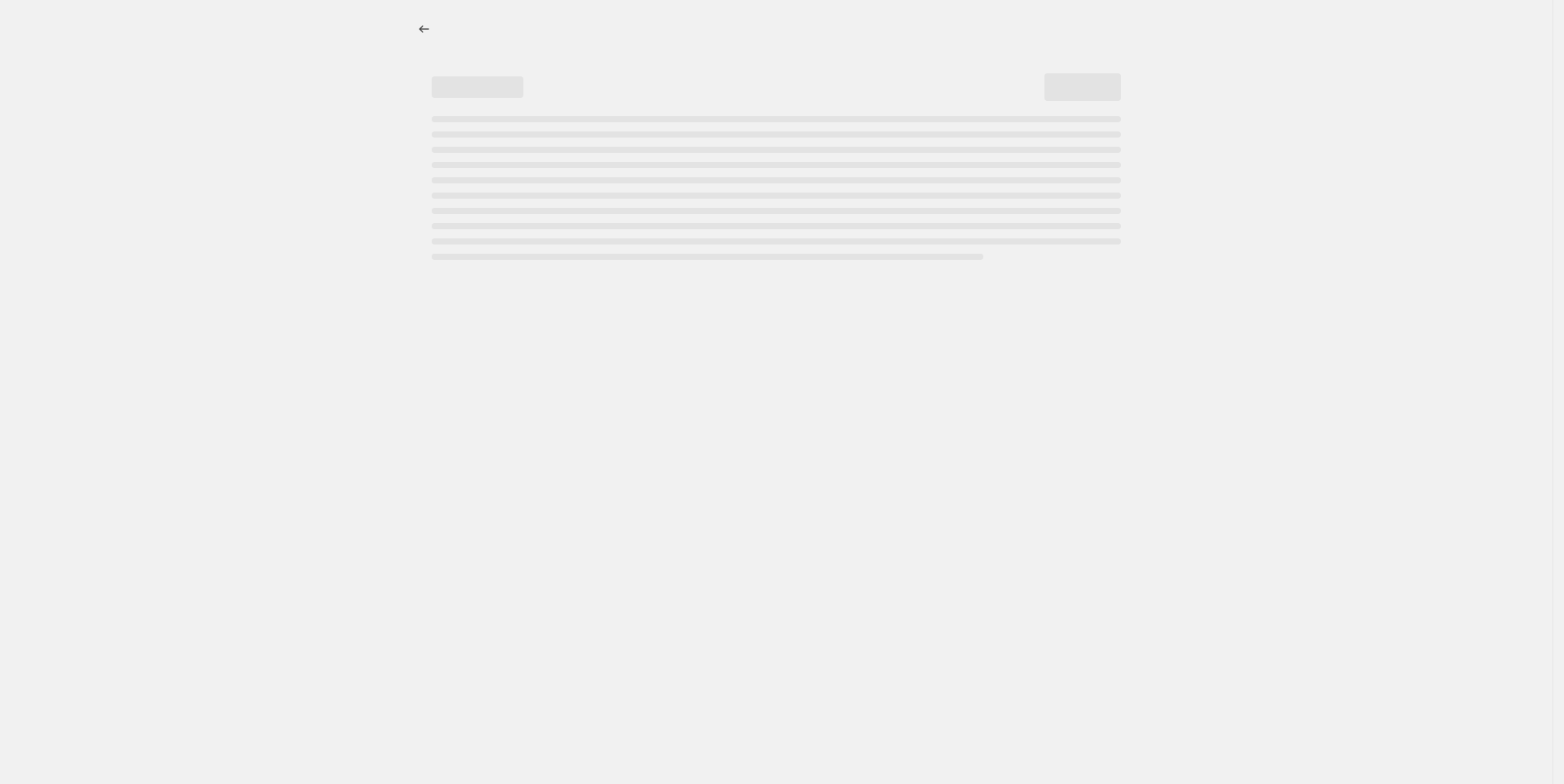
select select "percentage"
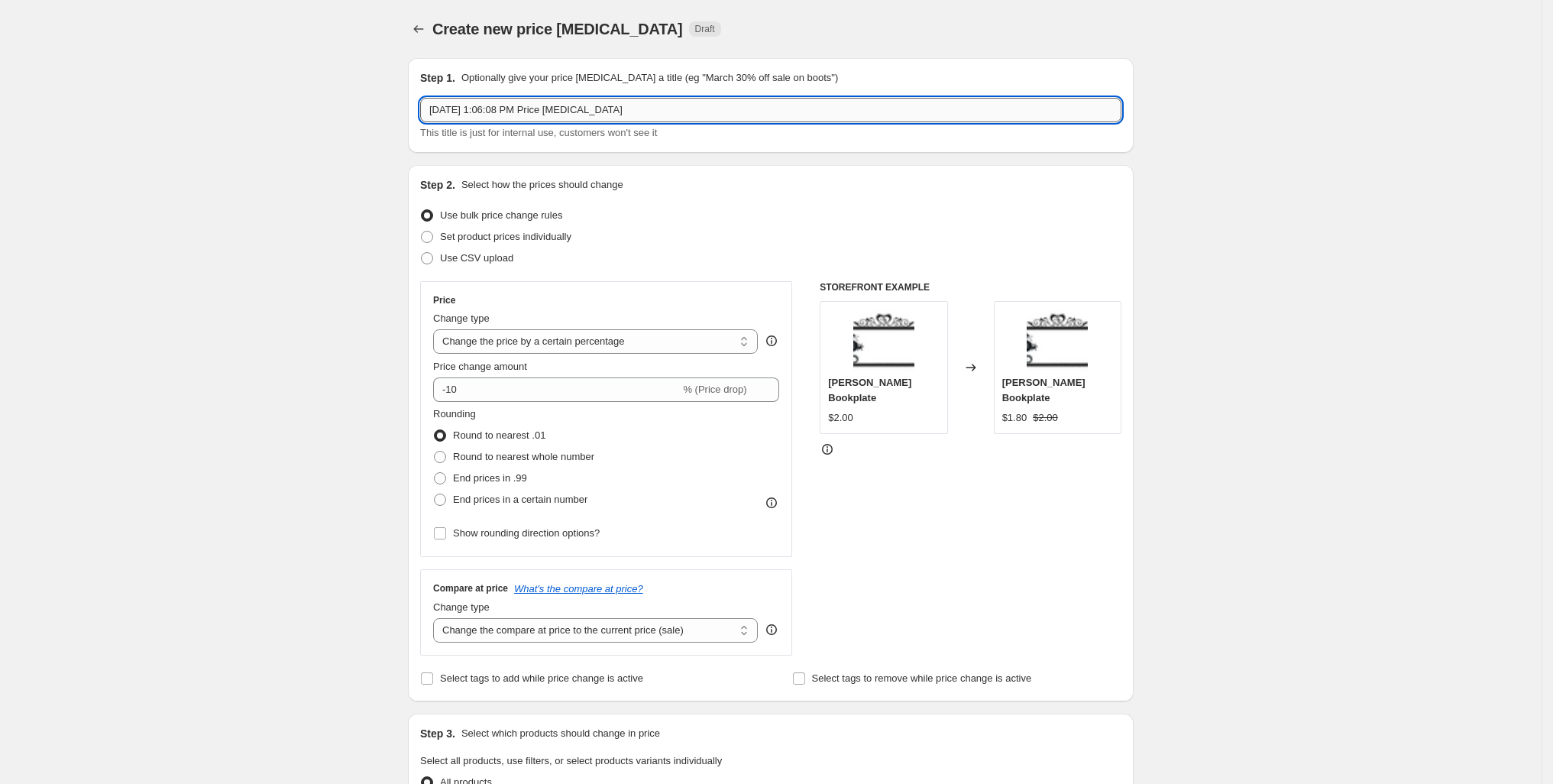
click at [420, 122] on input "[DATE] 1:06:08 PM Price [MEDICAL_DATA]" at bounding box center [771, 109] width 701 height 24
type input "Price Change - [DATE] - Blind Date"
click at [421, 265] on span at bounding box center [427, 258] width 13 height 13
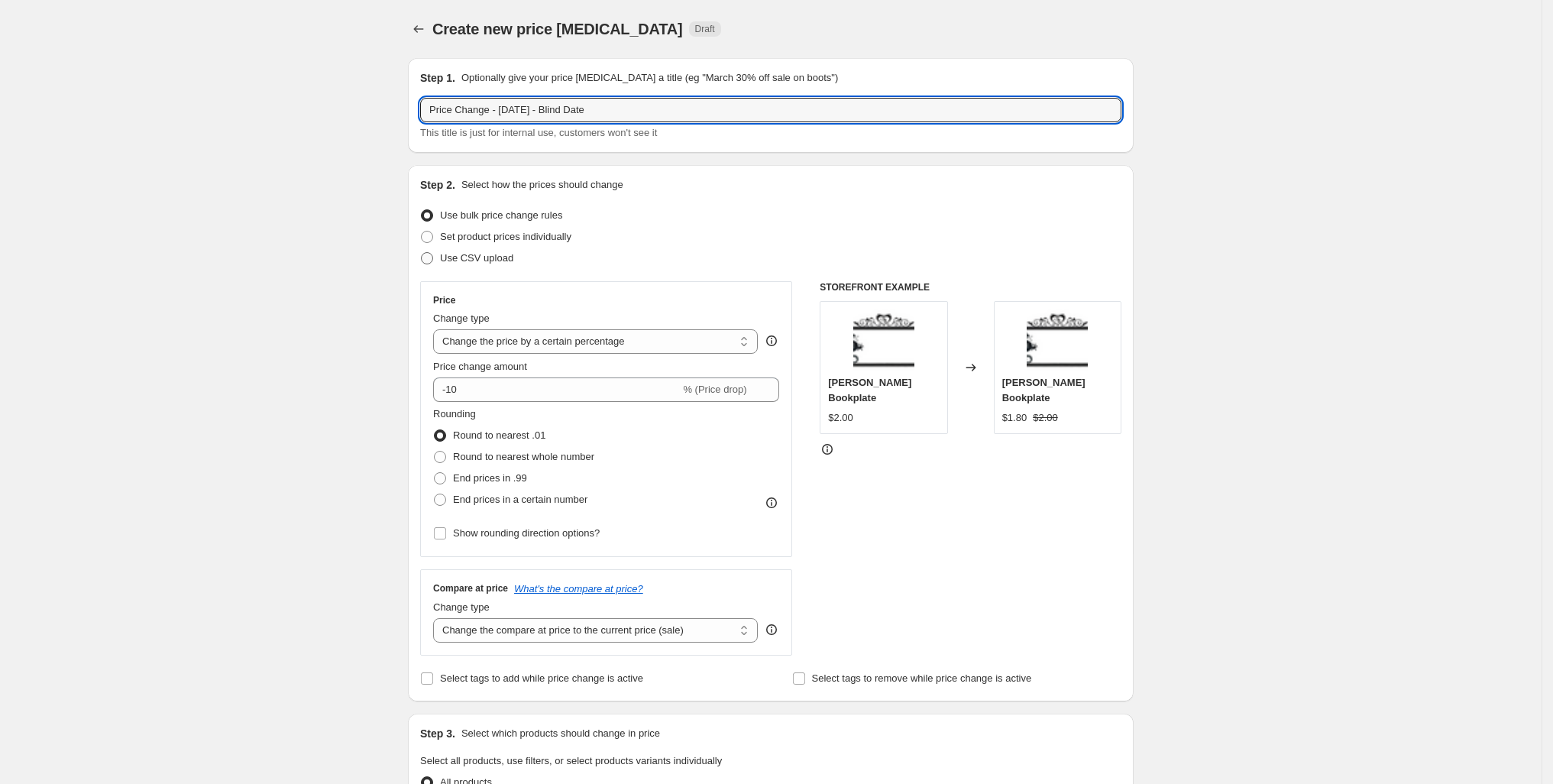
click at [421, 253] on input "Use CSV upload" at bounding box center [421, 252] width 1 height 1
radio input "true"
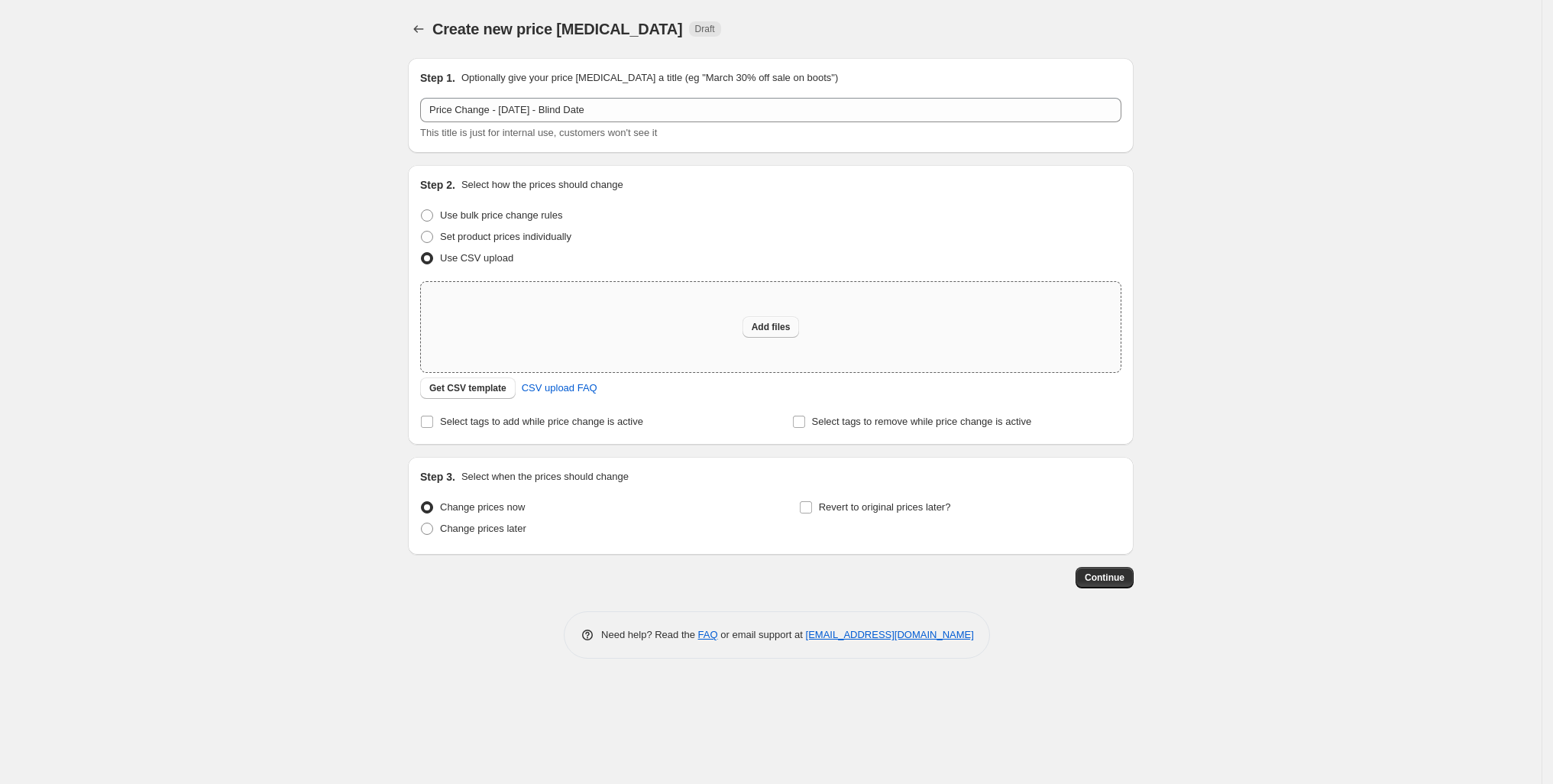
click at [773, 333] on span "Add files" at bounding box center [772, 327] width 39 height 13
type input "C:\fakepath\blind_date_pricing_update.csv"
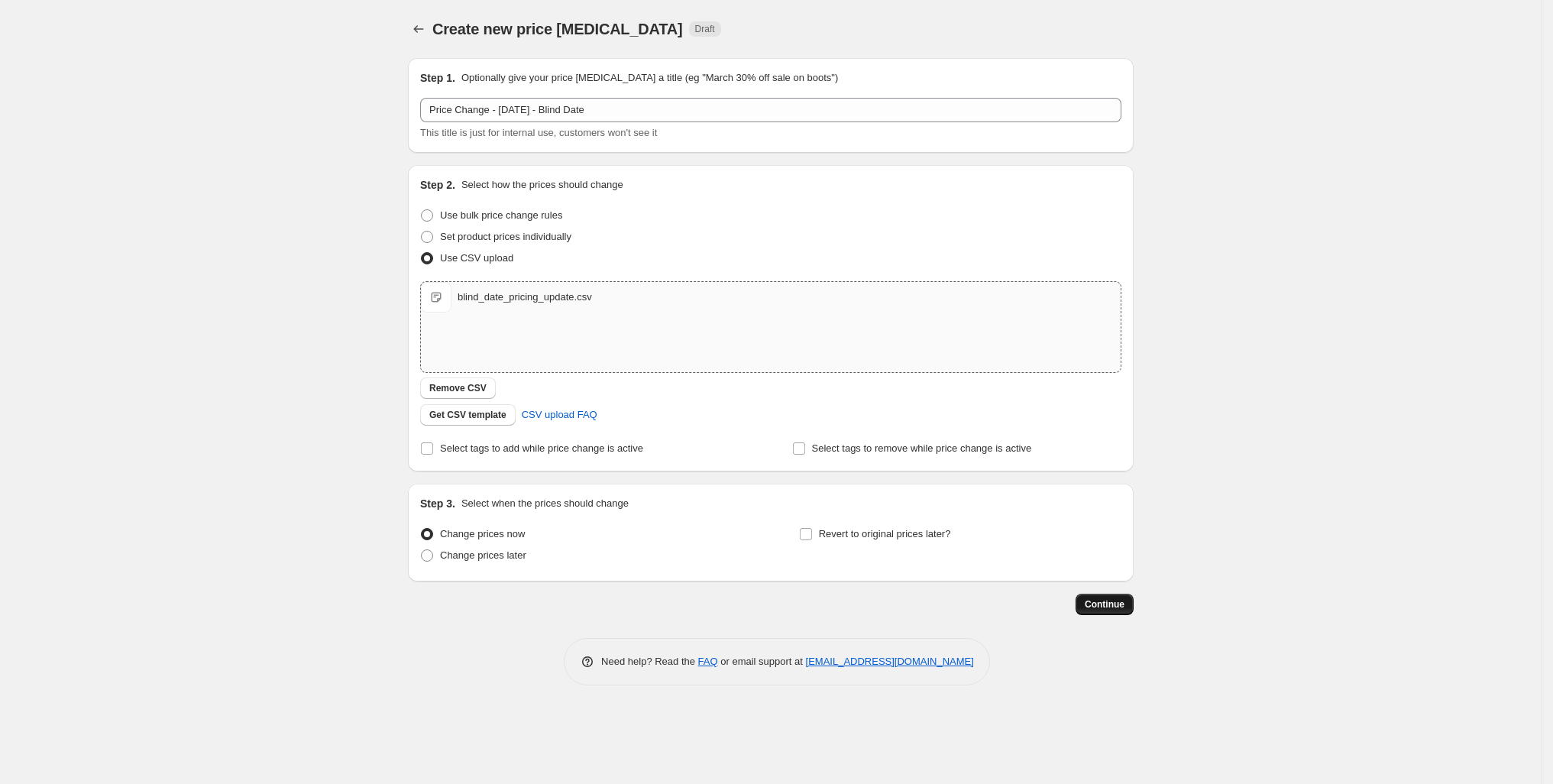
click at [1125, 611] on span "Continue" at bounding box center [1104, 604] width 39 height 13
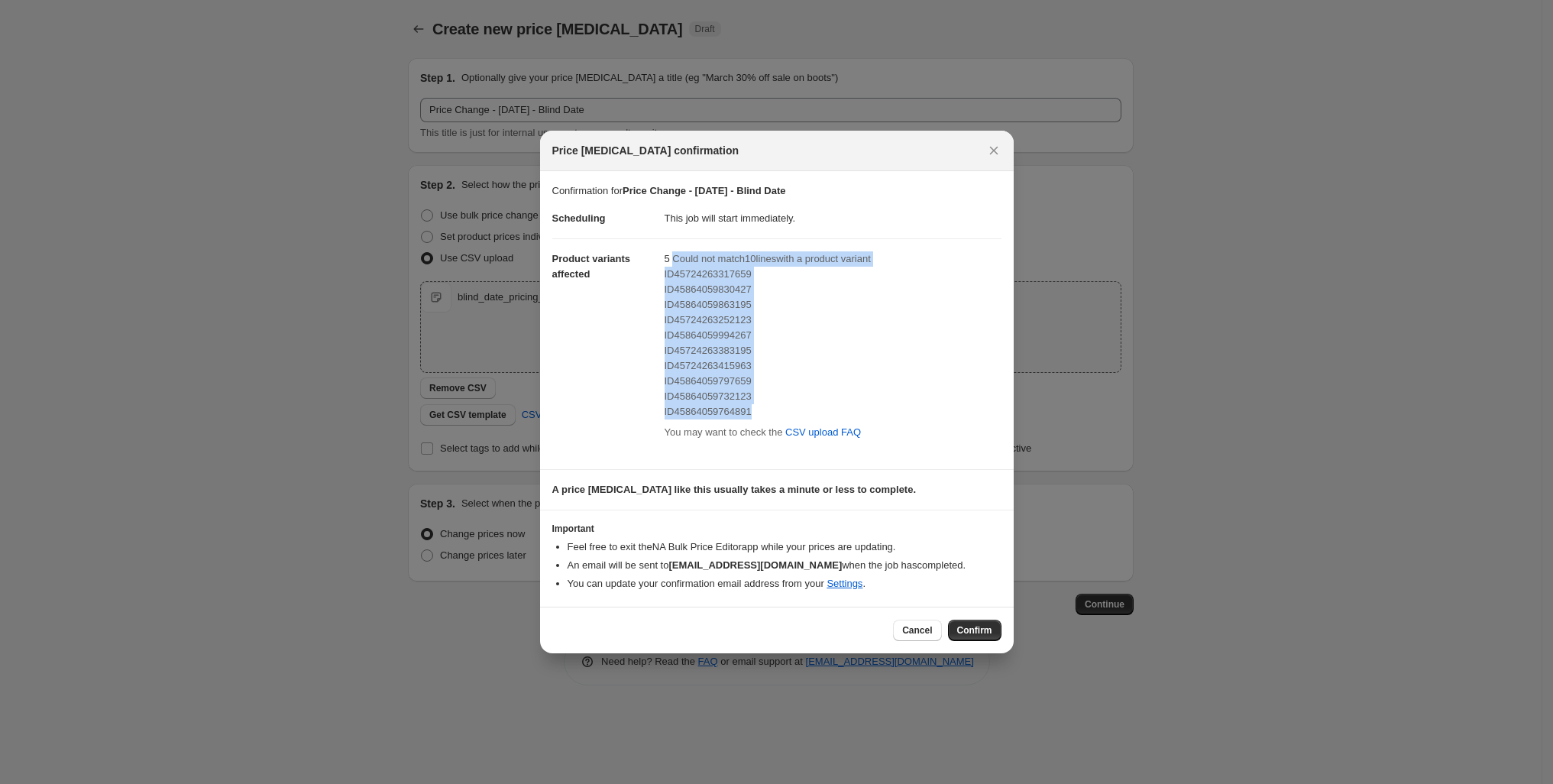
drag, startPoint x: 647, startPoint y: 223, endPoint x: 809, endPoint y: 414, distance: 250.4
click at [809, 414] on div "5 Could not match 10 line s with a product variant ID45724263317659 ID458640598…" at bounding box center [832, 347] width 337 height 192
copy div "Could not match 10 line s with a product variant ID45724263317659 ID45864059830…"
click at [933, 636] on span "Cancel" at bounding box center [916, 630] width 30 height 13
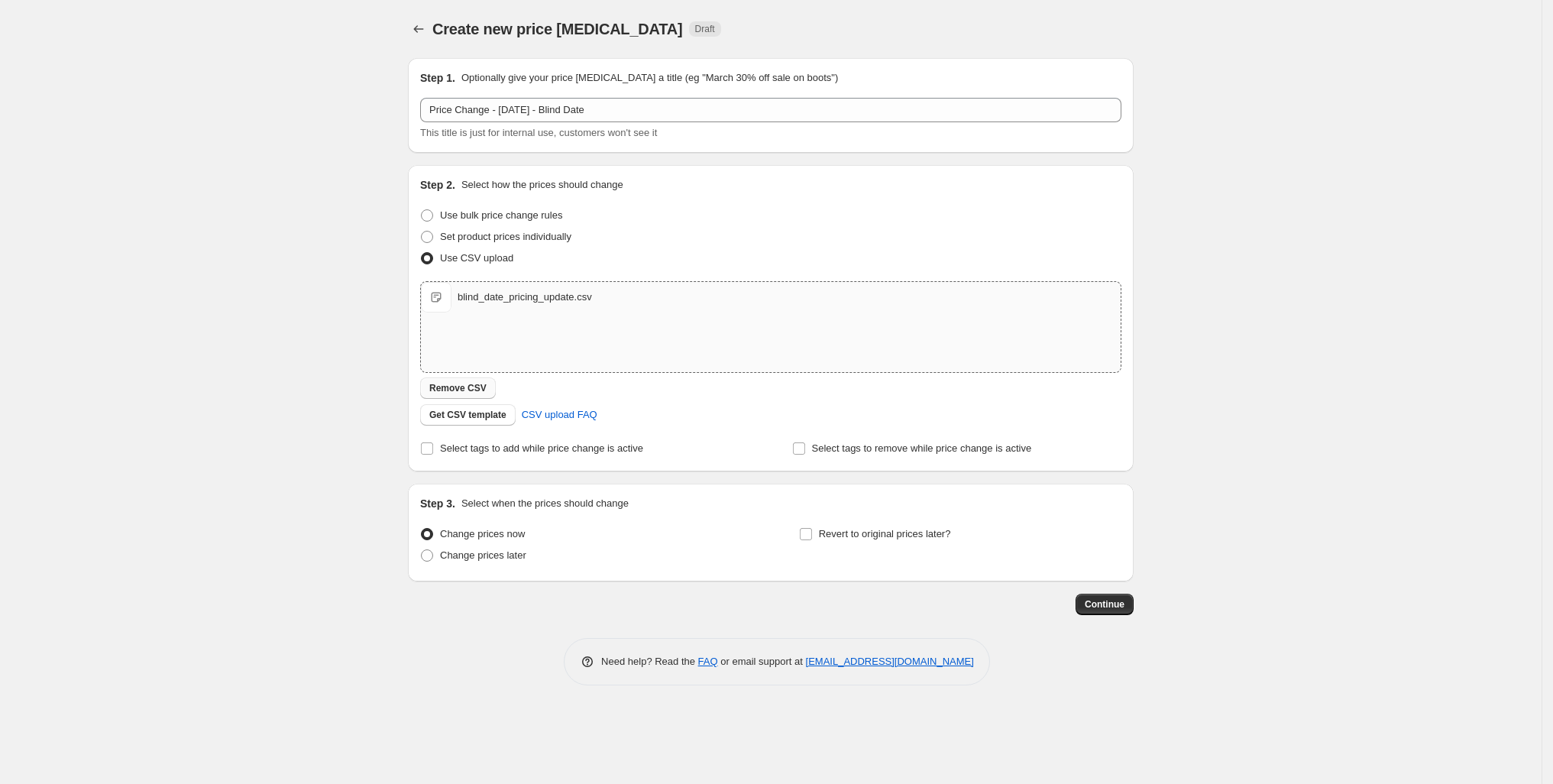
click at [429, 394] on span "Remove CSV" at bounding box center [458, 388] width 57 height 13
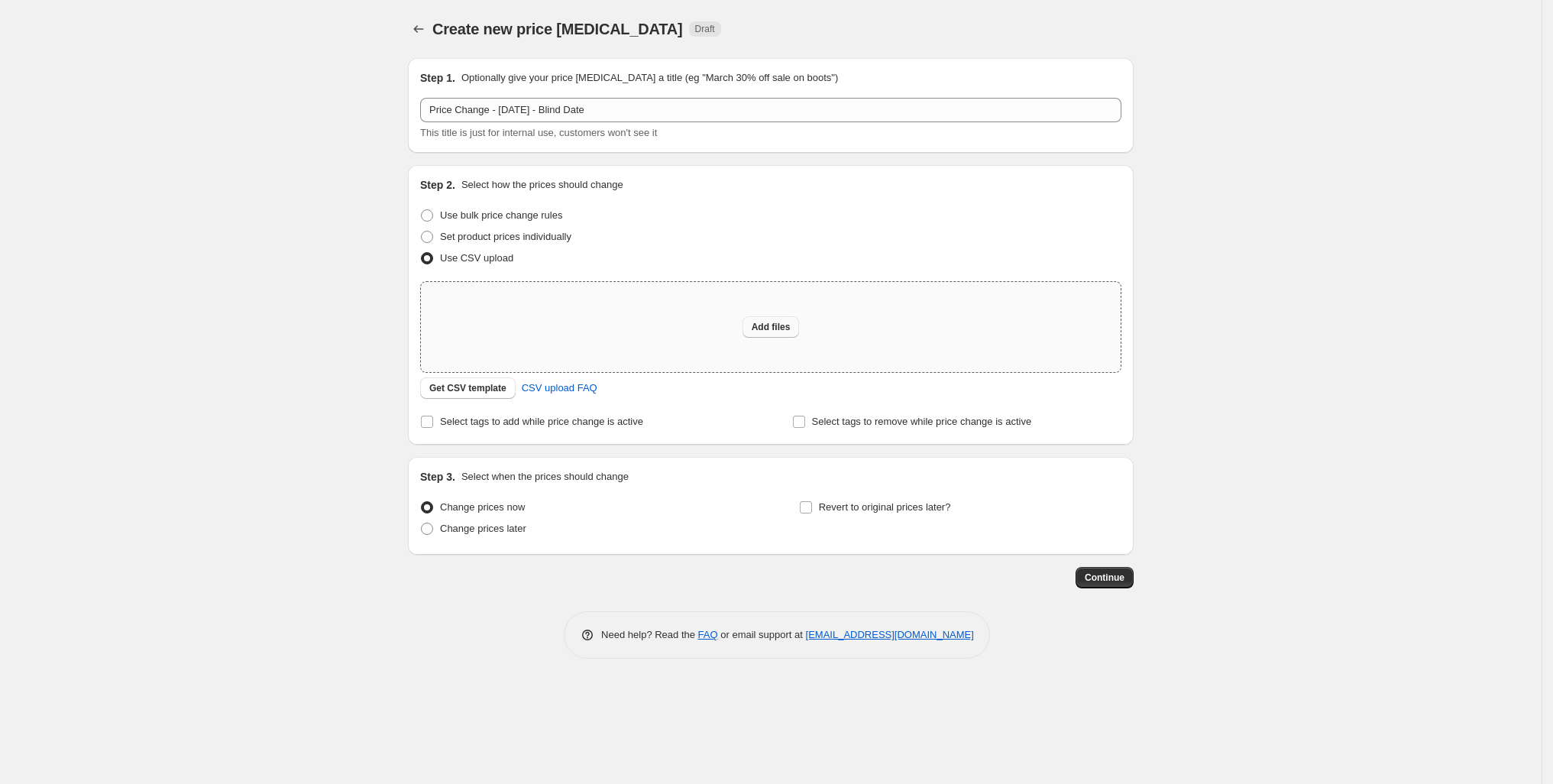
click at [764, 333] on span "Add files" at bounding box center [772, 327] width 39 height 13
click at [774, 333] on span "Add files" at bounding box center [772, 327] width 39 height 13
type input "C:\fakepath\blind_date_pricing_update.csv"
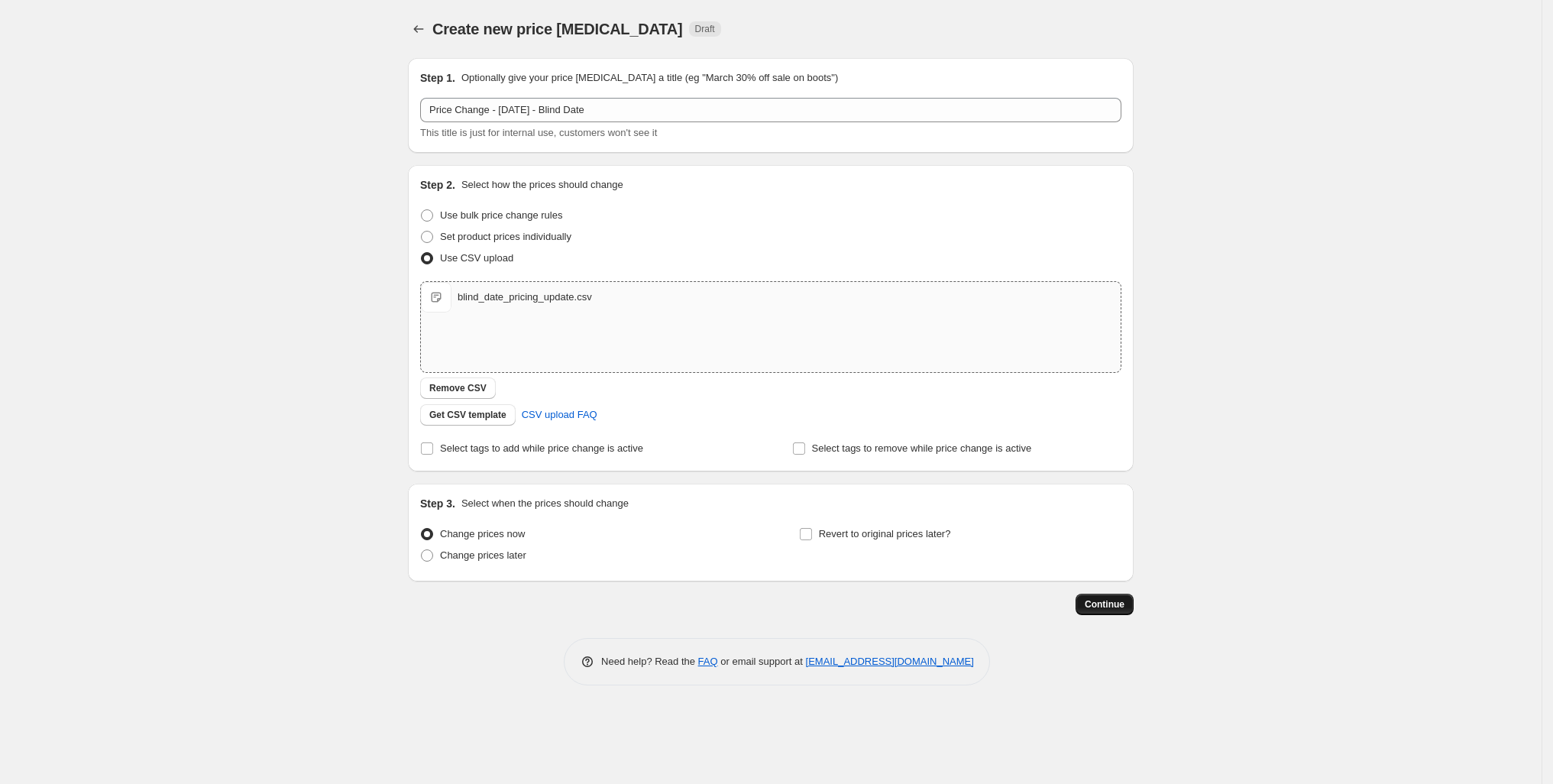
click at [1125, 611] on span "Continue" at bounding box center [1104, 604] width 39 height 13
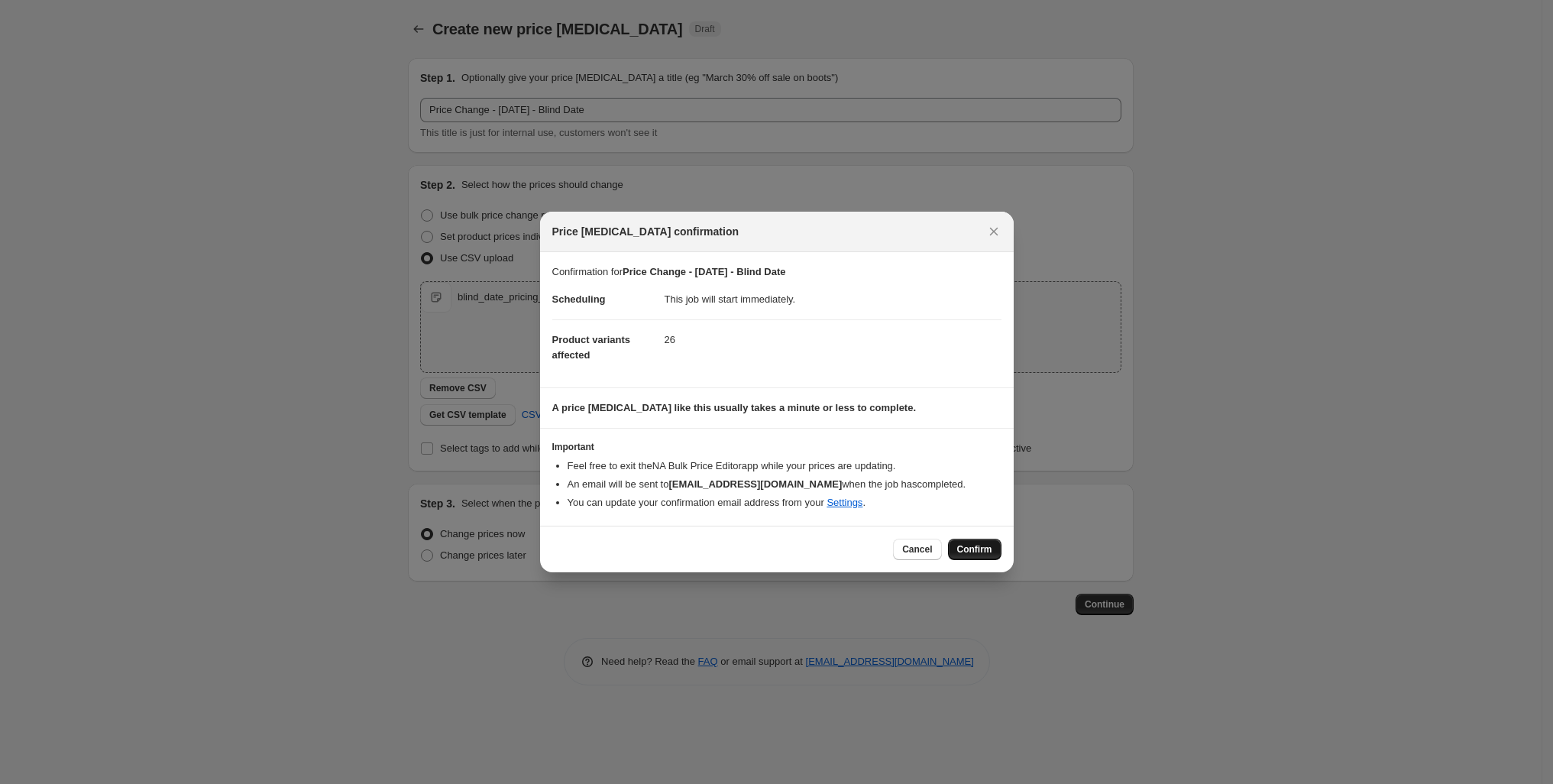
click at [992, 555] on span "Confirm" at bounding box center [975, 550] width 35 height 13
